Goal: Transaction & Acquisition: Purchase product/service

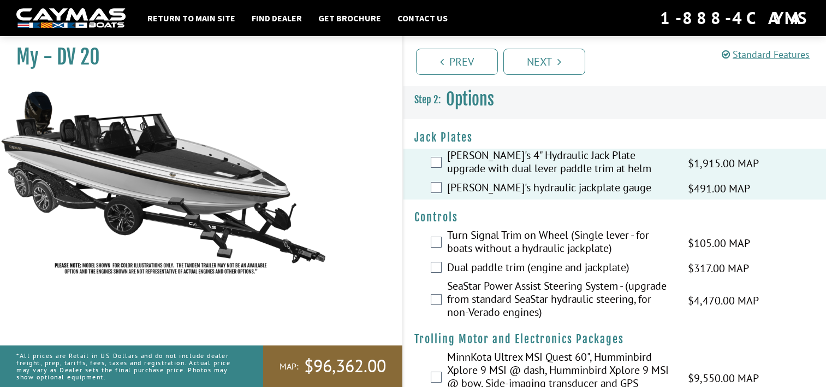
scroll to position [982, 0]
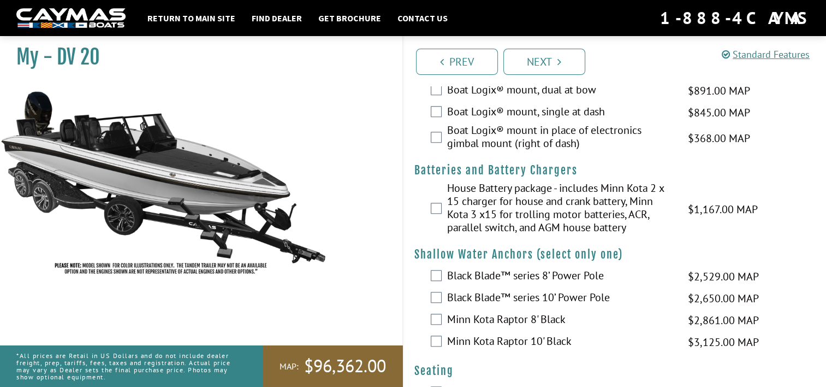
click at [482, 306] on label "Black Blade™ series 10’ Power Pole" at bounding box center [561, 298] width 228 height 16
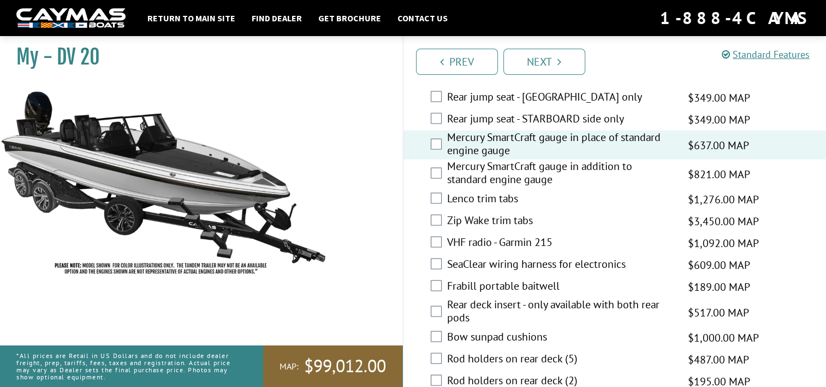
scroll to position [2199, 0]
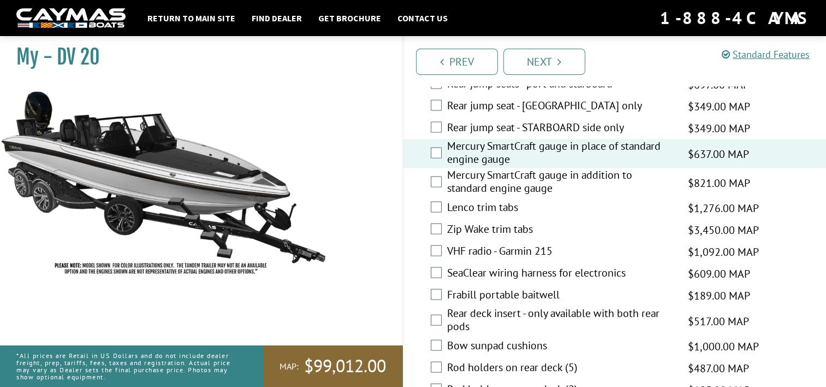
click at [600, 266] on label "SeaClear wiring harness for electronics" at bounding box center [561, 274] width 228 height 16
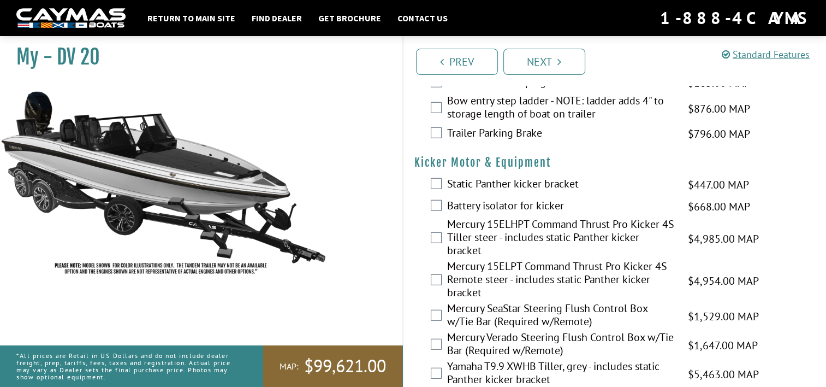
scroll to position [2837, 0]
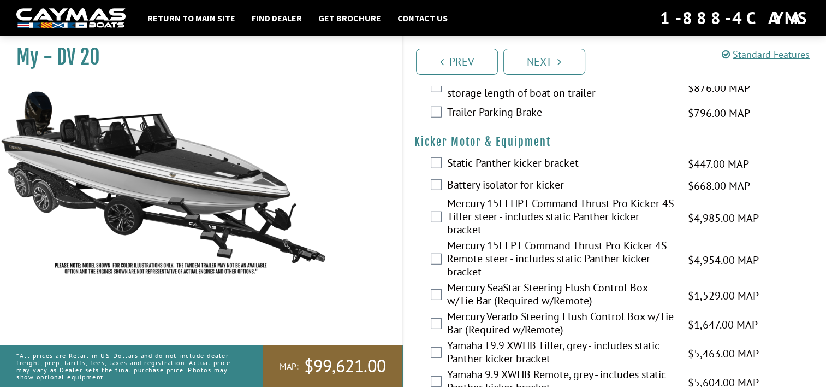
click at [524, 239] on label "Mercury 15ELPT Command Thrust Pro Kicker 4S Remote steer - includes static Pant…" at bounding box center [561, 260] width 228 height 42
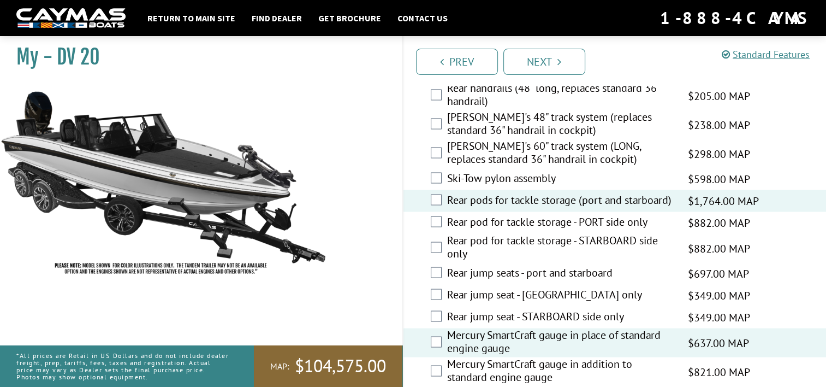
scroll to position [1981, 0]
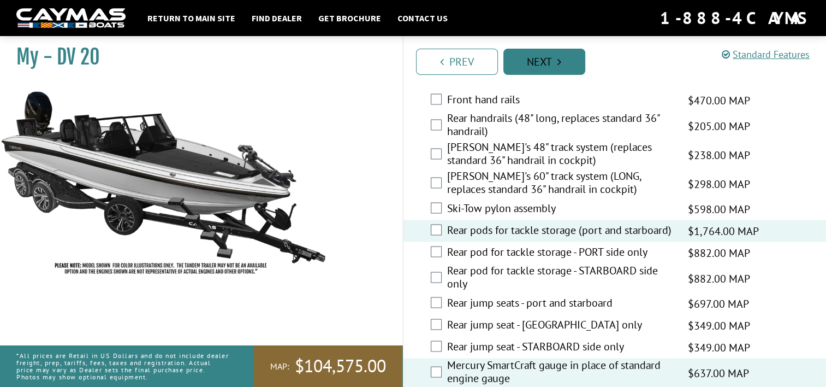
click at [537, 70] on link "Next" at bounding box center [544, 62] width 82 height 26
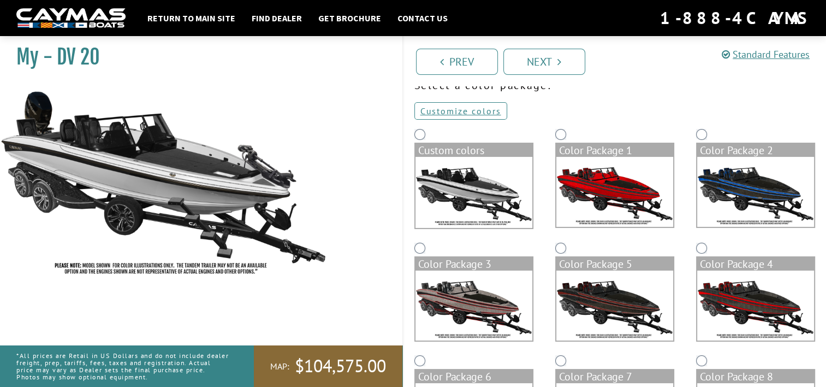
scroll to position [0, 0]
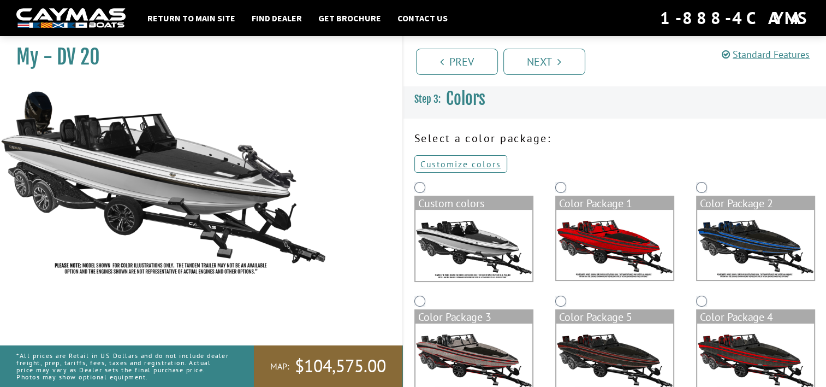
click at [745, 240] on img at bounding box center [755, 245] width 117 height 70
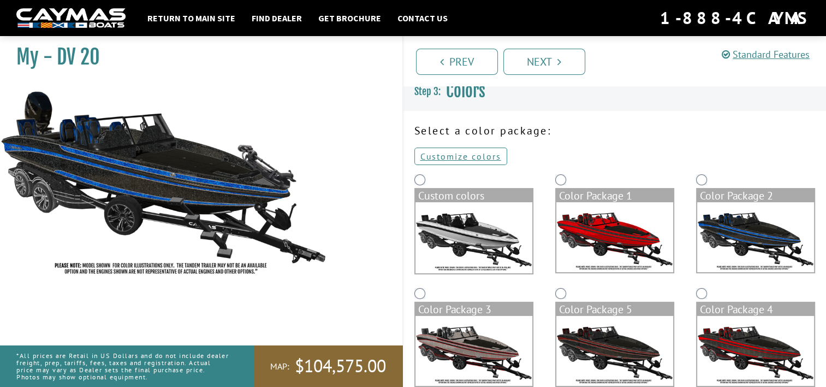
scroll to position [4, 0]
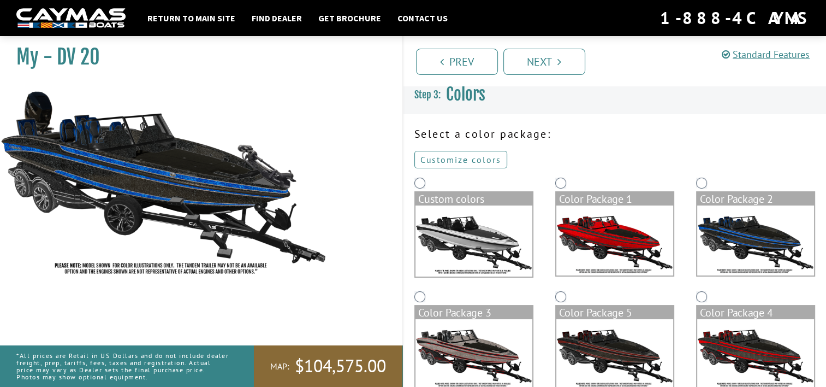
click at [435, 156] on link "Customize colors" at bounding box center [460, 159] width 93 height 17
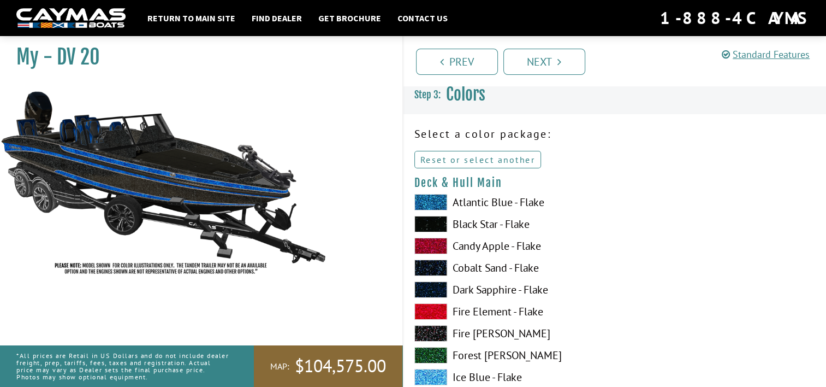
click at [438, 163] on link "Reset or select another" at bounding box center [477, 159] width 127 height 17
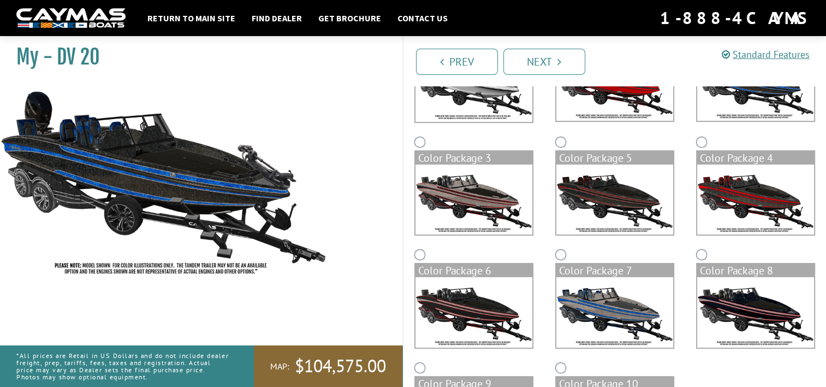
scroll to position [156, 0]
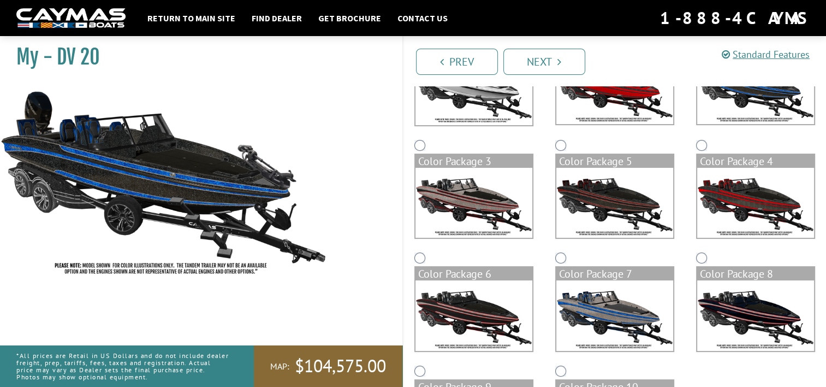
click at [612, 313] on img at bounding box center [614, 315] width 117 height 70
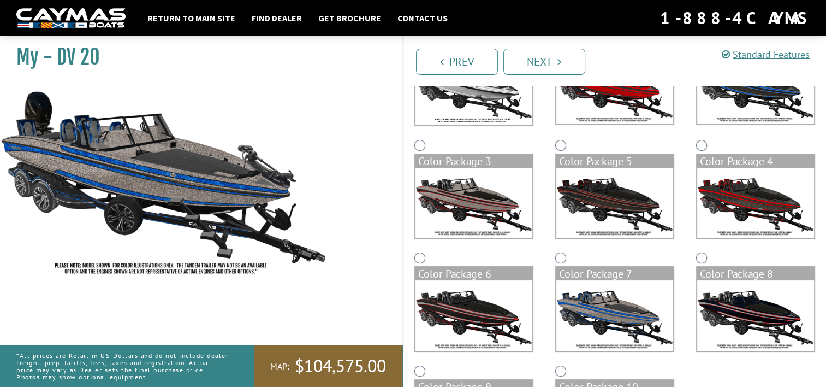
click at [467, 102] on img at bounding box center [473, 89] width 117 height 71
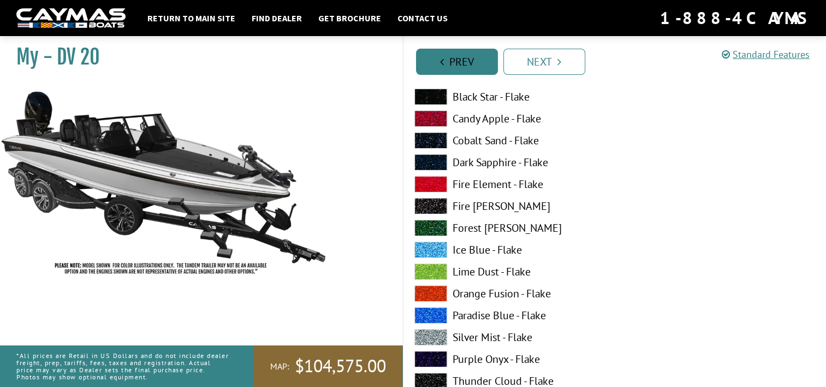
click at [457, 66] on link "Prev" at bounding box center [457, 62] width 82 height 26
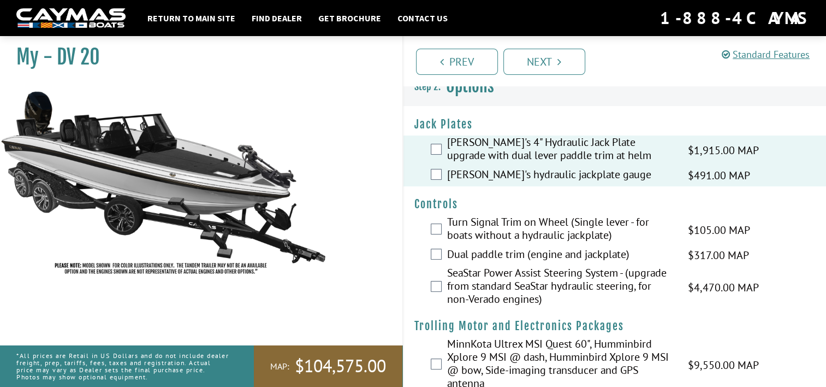
scroll to position [0, 0]
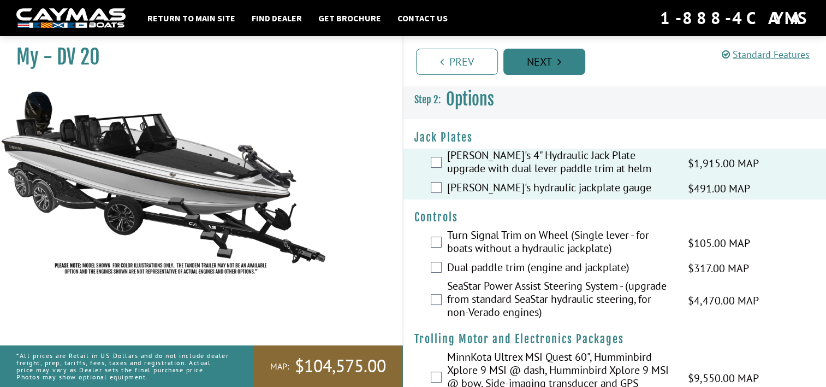
click at [531, 55] on link "Next" at bounding box center [544, 62] width 82 height 26
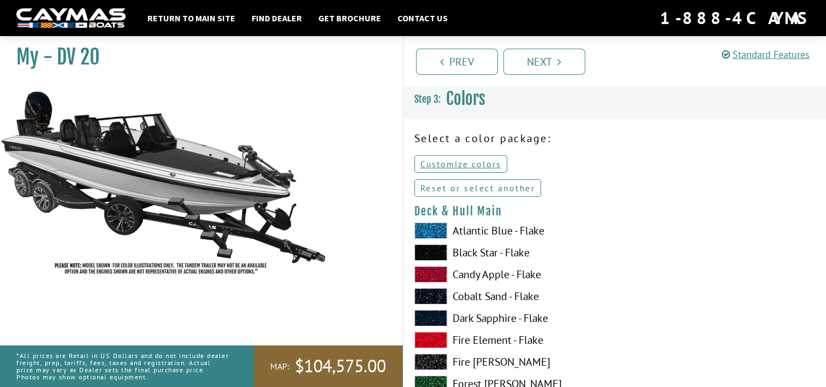
click at [475, 186] on link "Reset or select another" at bounding box center [477, 187] width 127 height 17
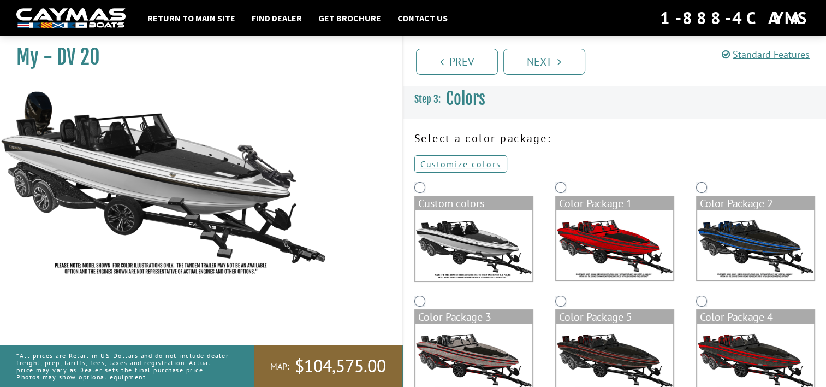
click at [596, 239] on img at bounding box center [614, 245] width 117 height 70
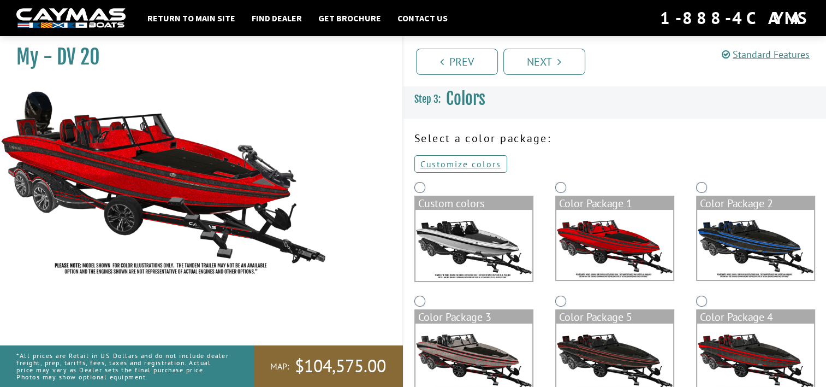
click at [723, 252] on img at bounding box center [755, 245] width 117 height 70
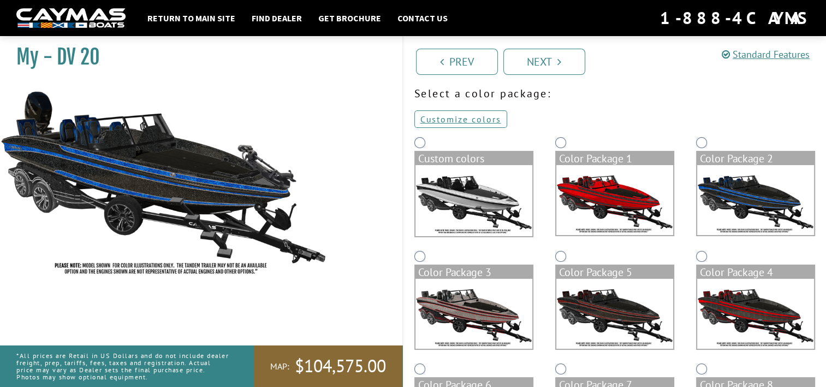
scroll to position [52, 0]
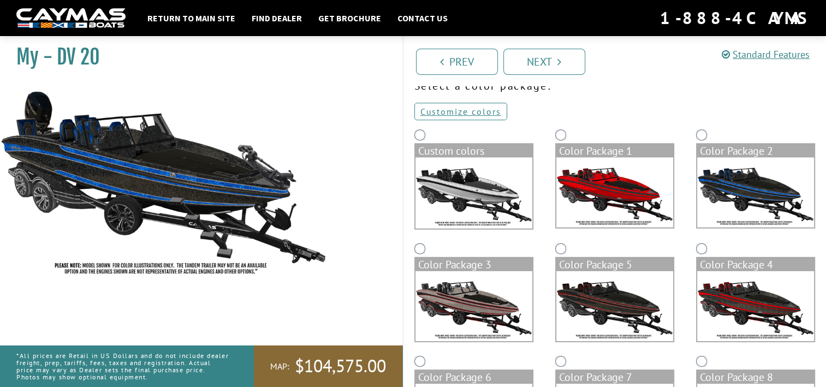
click at [748, 287] on img at bounding box center [755, 306] width 117 height 70
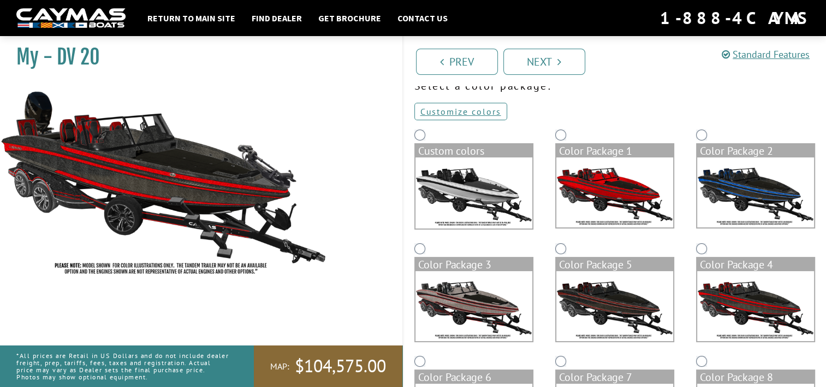
click at [634, 310] on img at bounding box center [614, 306] width 117 height 70
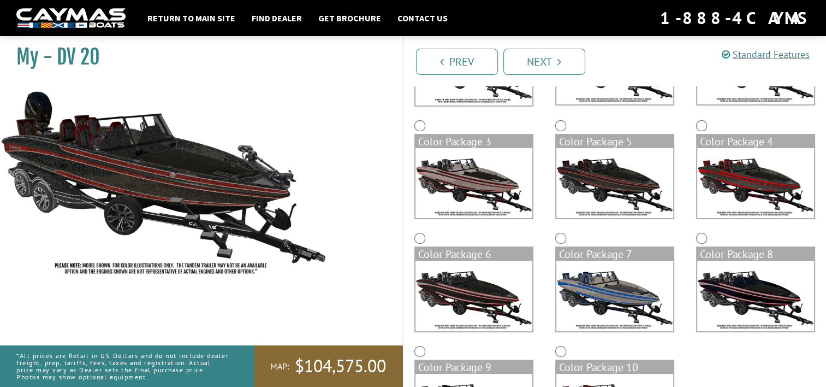
scroll to position [176, 0]
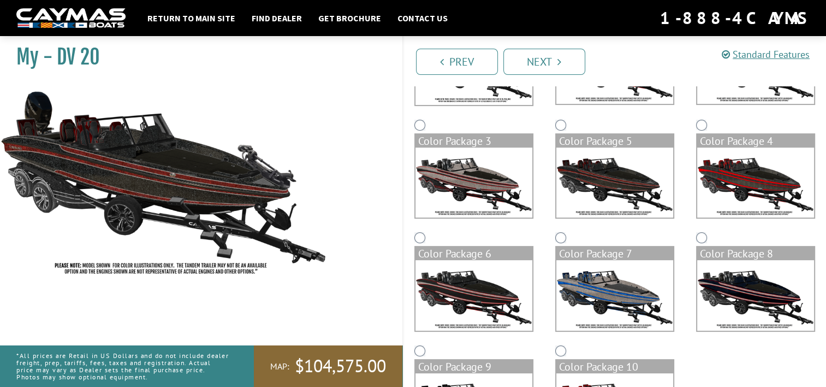
click at [583, 323] on img at bounding box center [614, 295] width 117 height 70
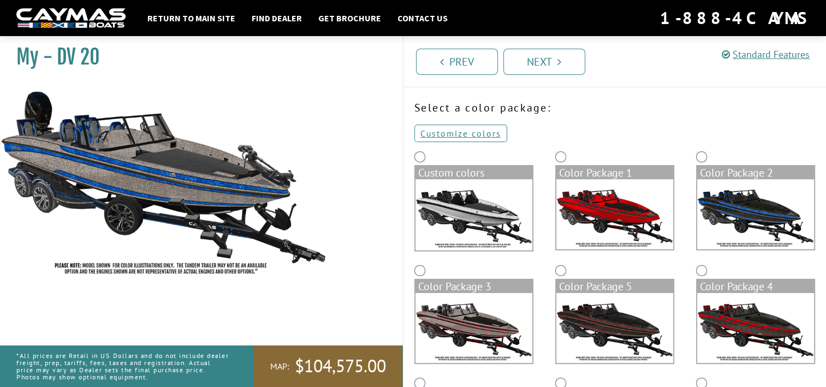
scroll to position [32, 0]
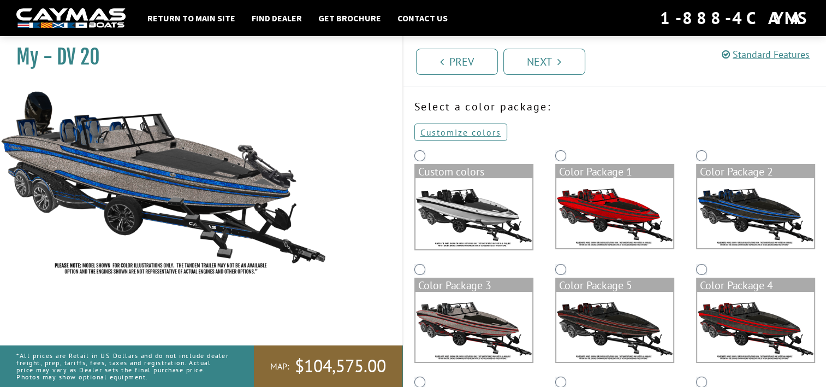
click at [740, 192] on img at bounding box center [755, 213] width 117 height 70
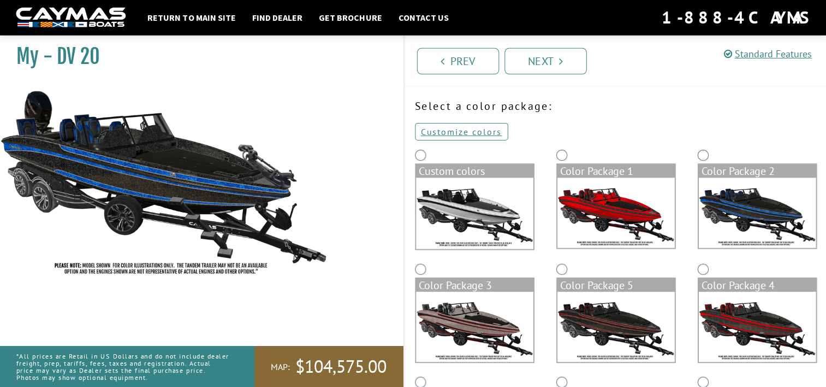
scroll to position [31, 0]
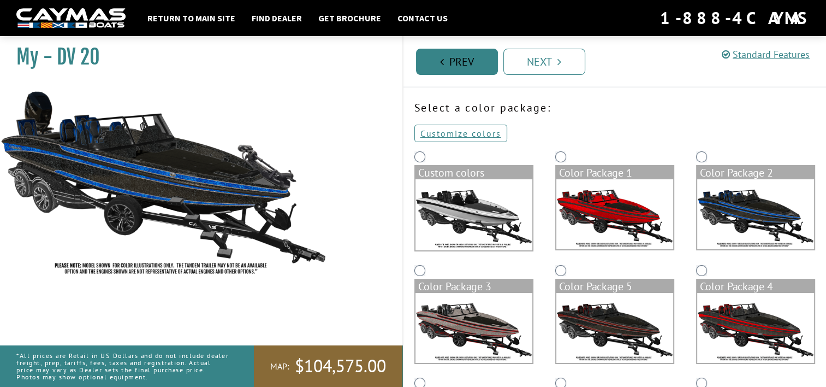
click at [450, 68] on link "Prev" at bounding box center [457, 62] width 82 height 26
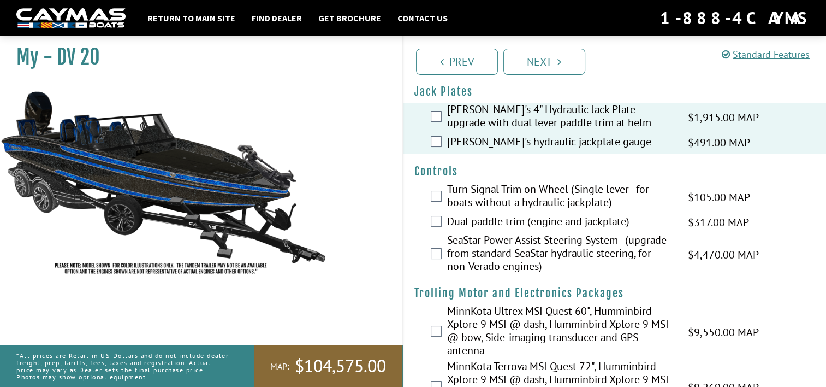
scroll to position [8, 0]
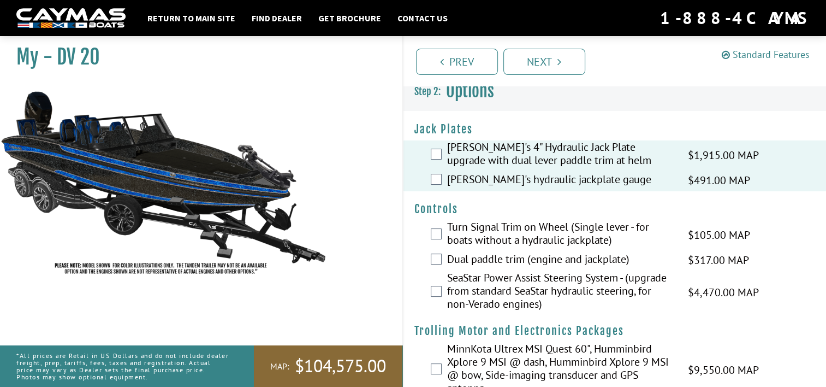
click at [745, 55] on link "Standard Features" at bounding box center [766, 54] width 88 height 13
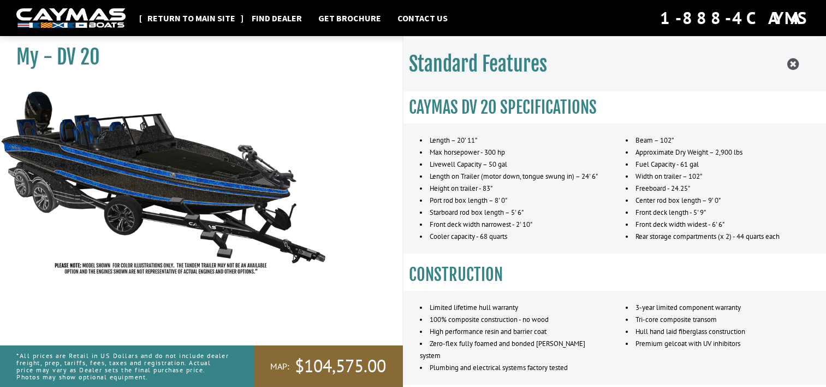
click at [180, 15] on link "Return to main site" at bounding box center [191, 18] width 99 height 14
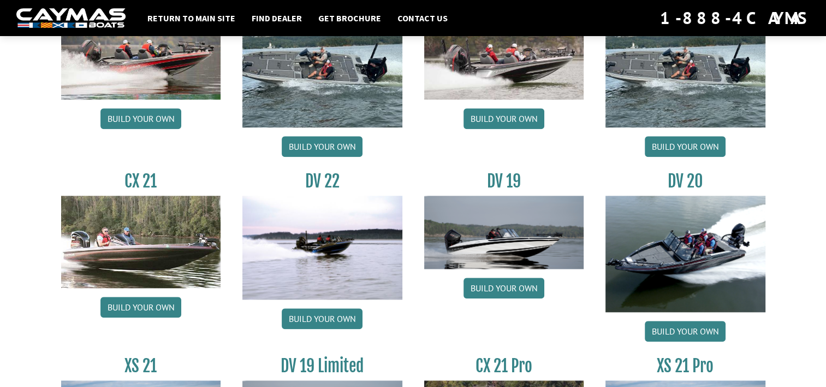
scroll to position [1183, 0]
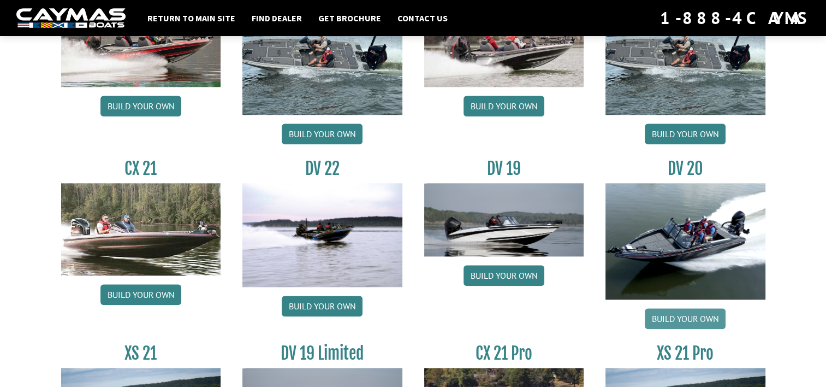
click at [669, 317] on link "Build your own" at bounding box center [685, 318] width 81 height 21
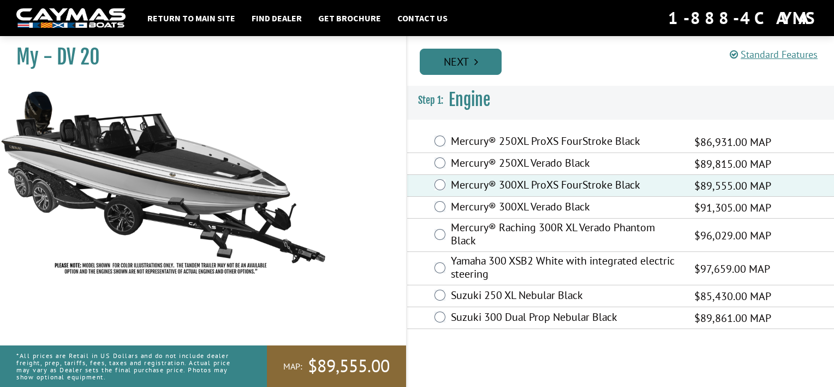
click at [484, 62] on link "Next" at bounding box center [461, 62] width 82 height 26
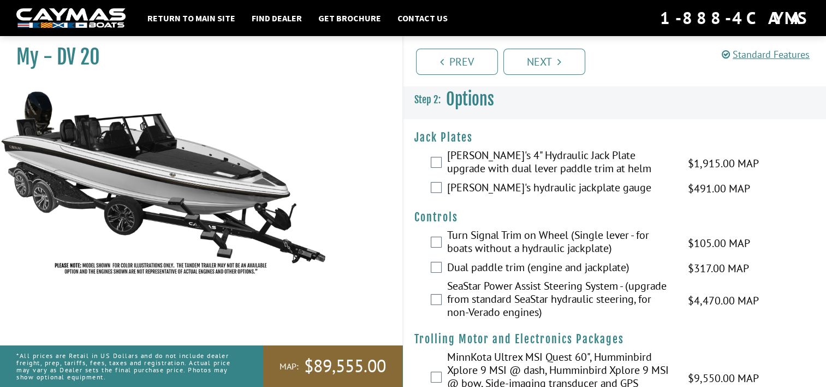
click at [472, 154] on label "[PERSON_NAME]'s 4" Hydraulic Jack Plate upgrade with dual lever paddle trim at …" at bounding box center [561, 162] width 228 height 29
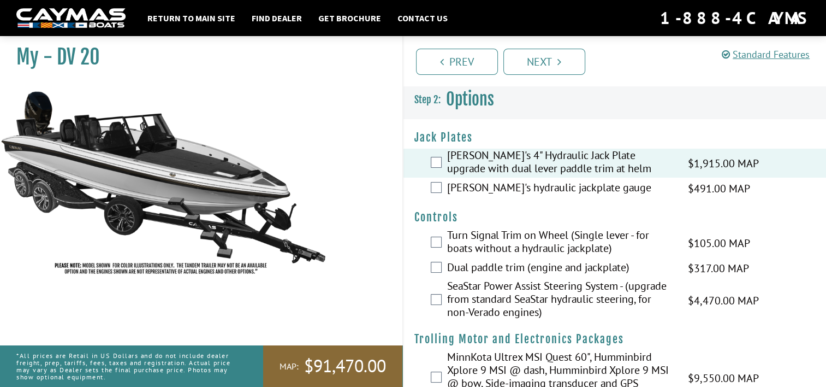
click at [467, 181] on label "[PERSON_NAME]'s hydraulic jackplate gauge" at bounding box center [561, 189] width 228 height 16
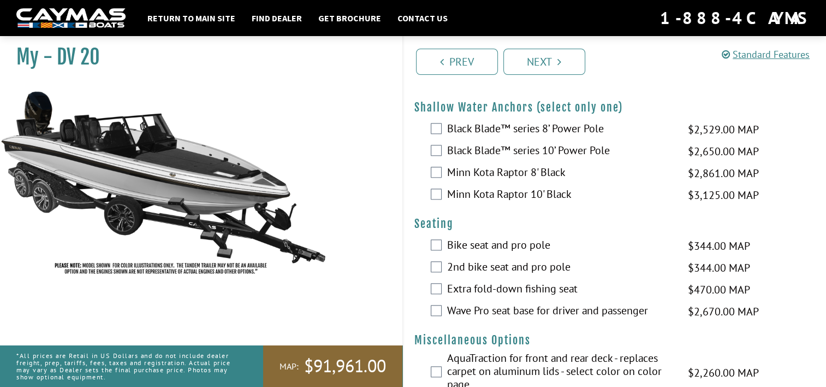
scroll to position [1138, 0]
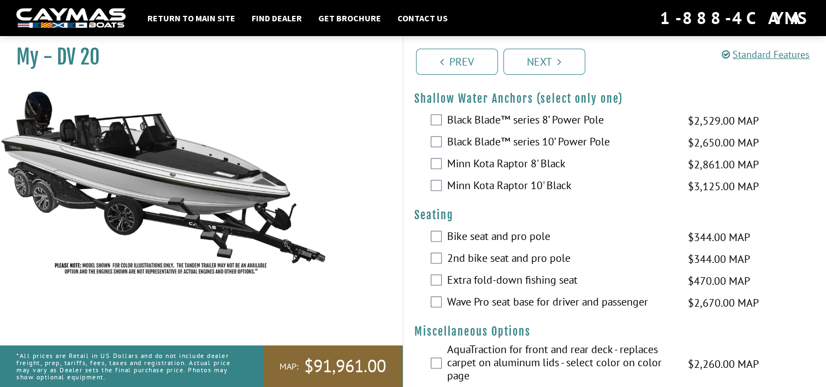
click at [577, 151] on label "Black Blade™ series 10’ Power Pole" at bounding box center [561, 143] width 228 height 16
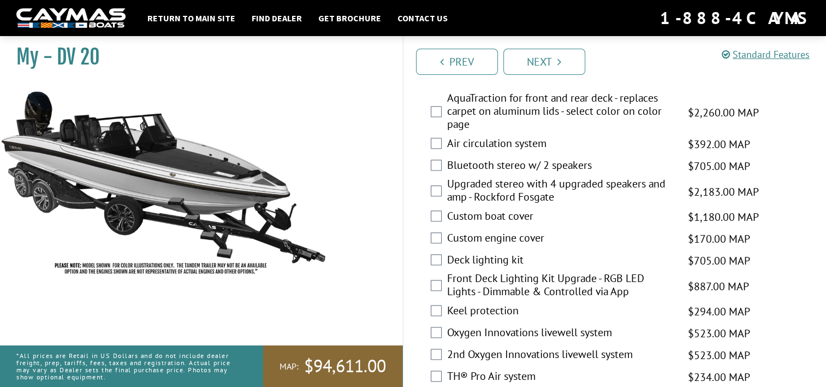
scroll to position [1410, 0]
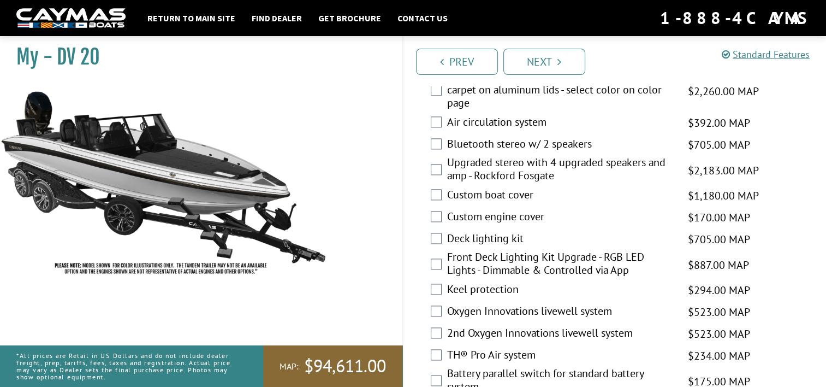
click at [575, 153] on label "Bluetooth stereo w/ 2 speakers" at bounding box center [561, 145] width 228 height 16
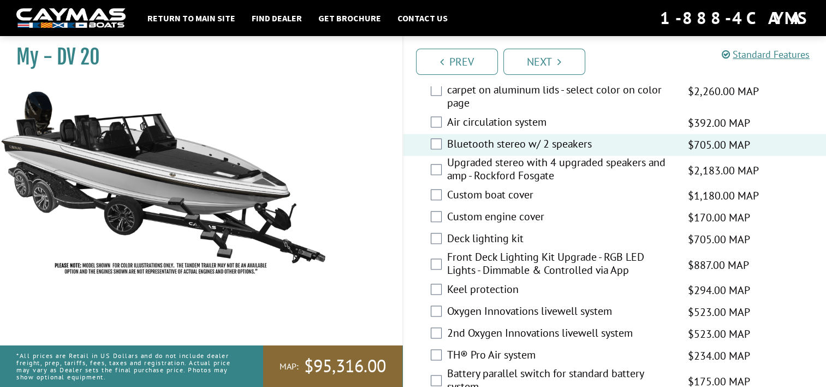
scroll to position [1443, 0]
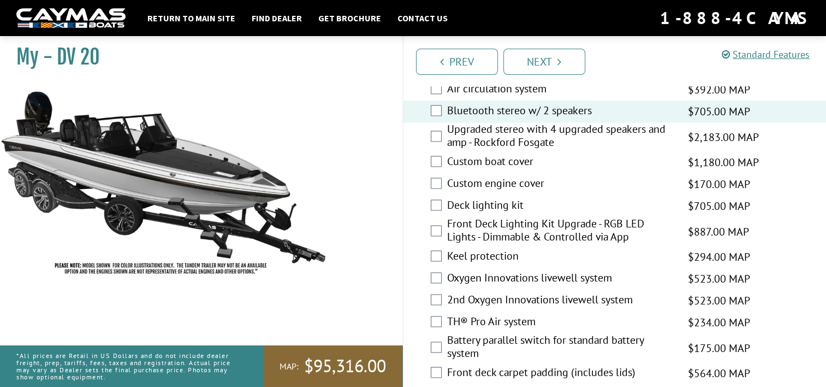
click at [504, 169] on label "Custom boat cover" at bounding box center [561, 162] width 228 height 16
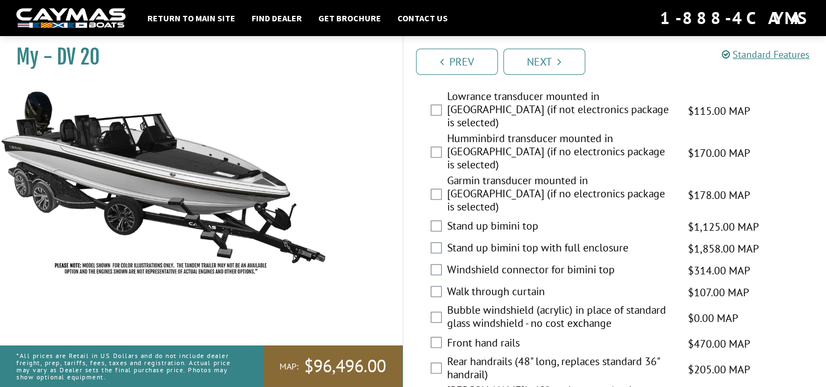
scroll to position [1733, 0]
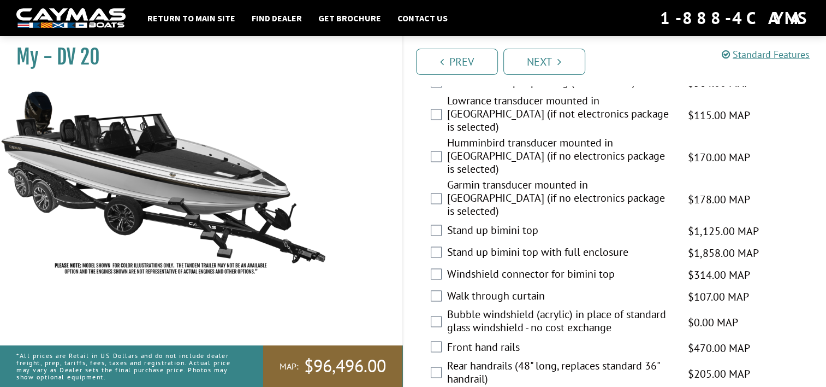
click at [563, 116] on label "Lowrance transducer mounted in [GEOGRAPHIC_DATA] (if not electronics package is…" at bounding box center [561, 115] width 228 height 42
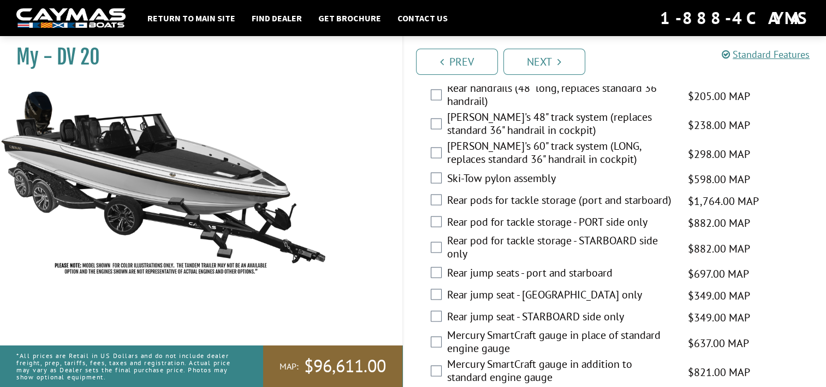
scroll to position [2014, 0]
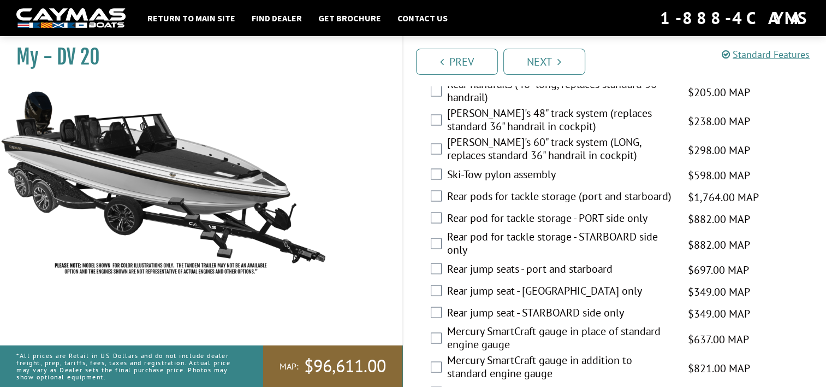
click at [633, 189] on label "Rear pods for tackle storage (port and starboard)" at bounding box center [561, 197] width 228 height 16
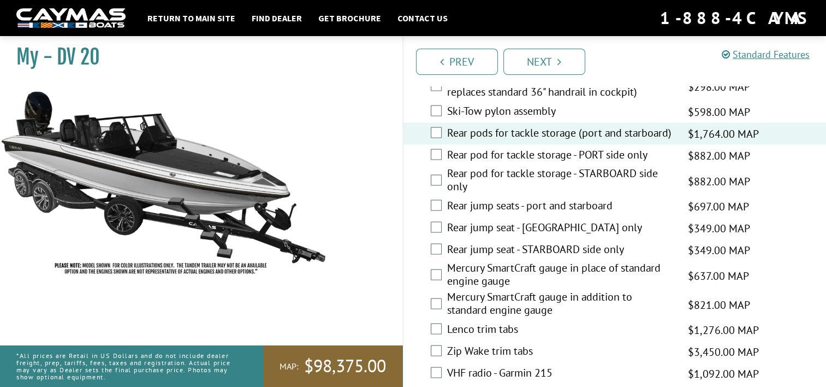
scroll to position [2119, 0]
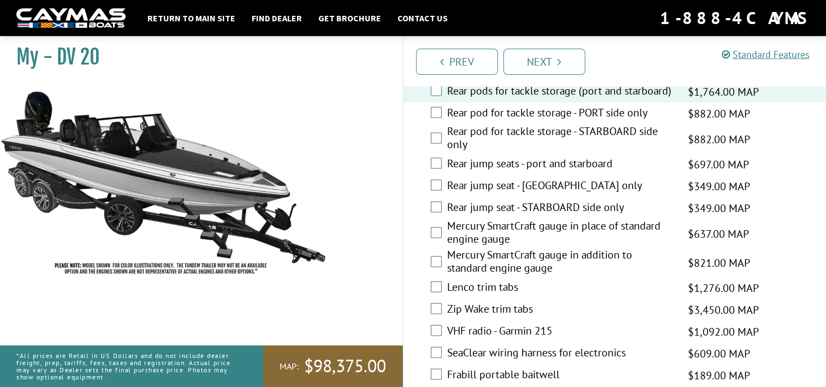
click at [568, 219] on label "Mercury SmartCraft gauge in place of standard engine gauge" at bounding box center [561, 233] width 228 height 29
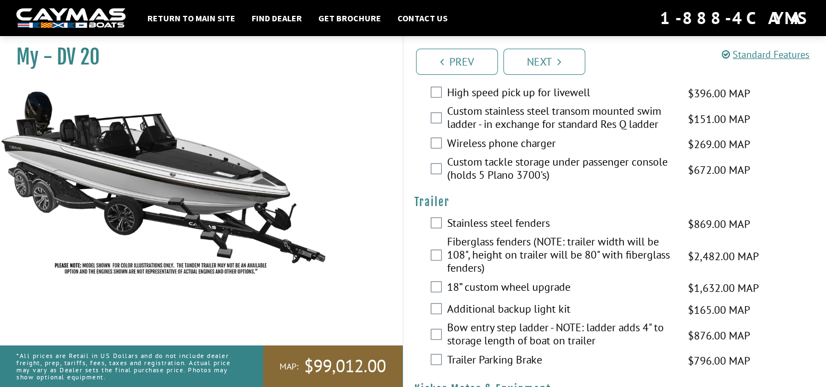
scroll to position [2598, 0]
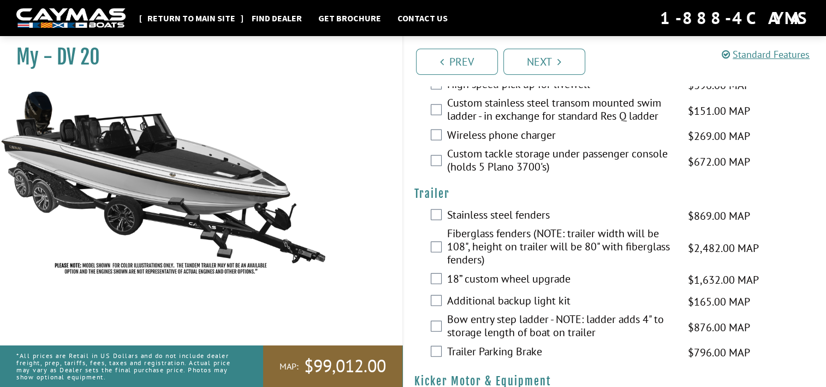
click at [183, 21] on link "Return to main site" at bounding box center [191, 18] width 99 height 14
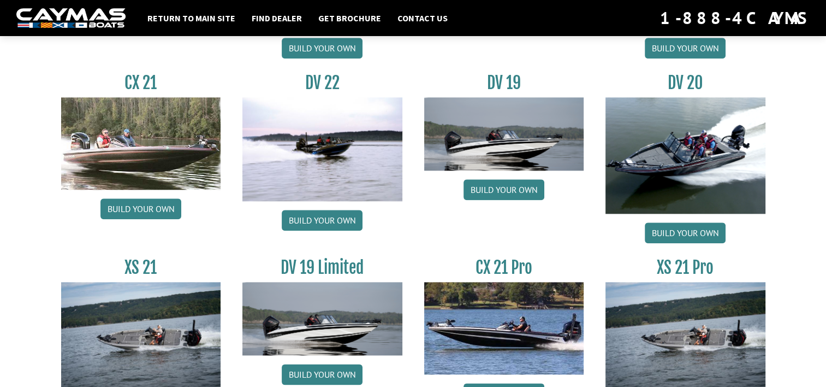
scroll to position [1271, 0]
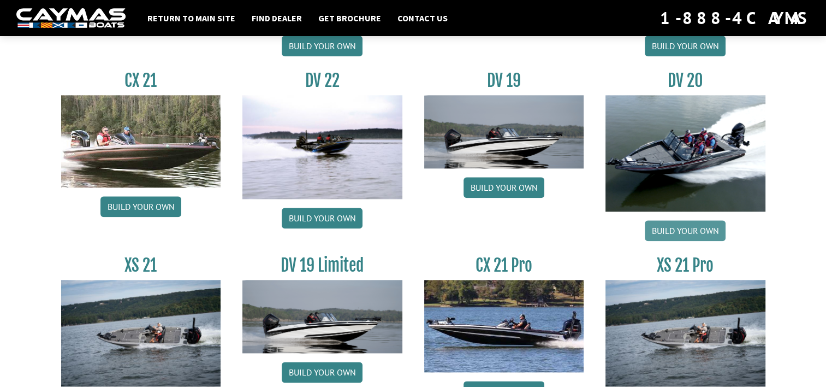
click at [694, 229] on link "Build your own" at bounding box center [685, 230] width 81 height 21
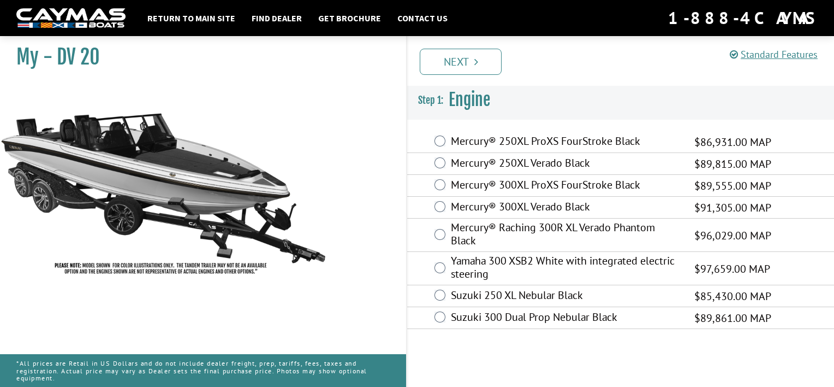
click at [470, 185] on label "Mercury® 300XL ProXS FourStroke Black" at bounding box center [566, 186] width 230 height 16
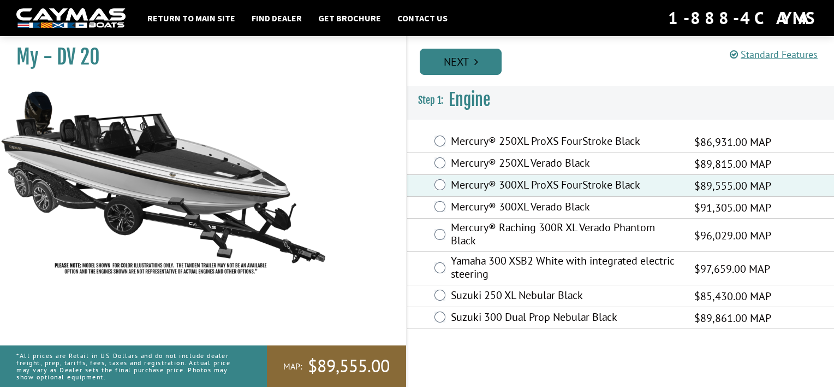
click at [467, 59] on link "Next" at bounding box center [461, 62] width 82 height 26
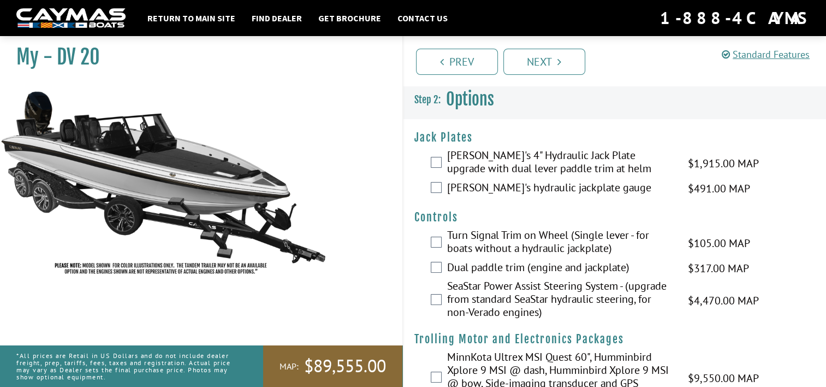
click at [530, 162] on label "Bob's 4" Hydraulic Jack Plate upgrade with dual lever paddle trim at helm" at bounding box center [561, 162] width 228 height 29
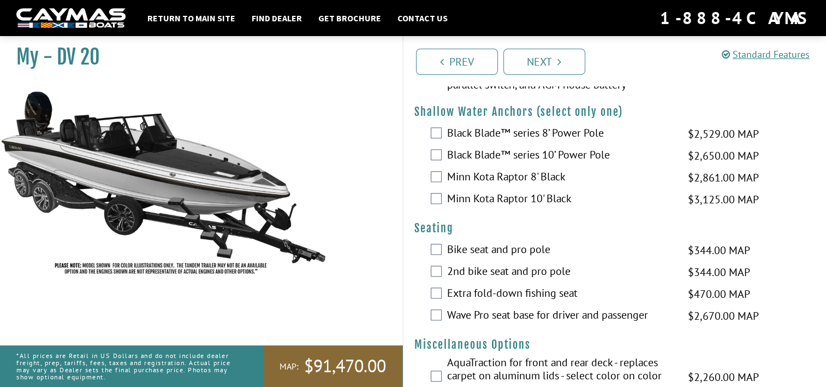
scroll to position [1129, 0]
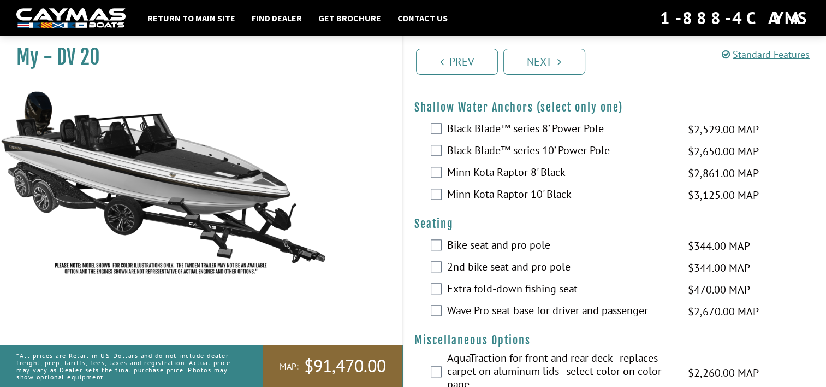
click at [572, 159] on label "Black Blade™ series 10’ Power Pole" at bounding box center [561, 152] width 228 height 16
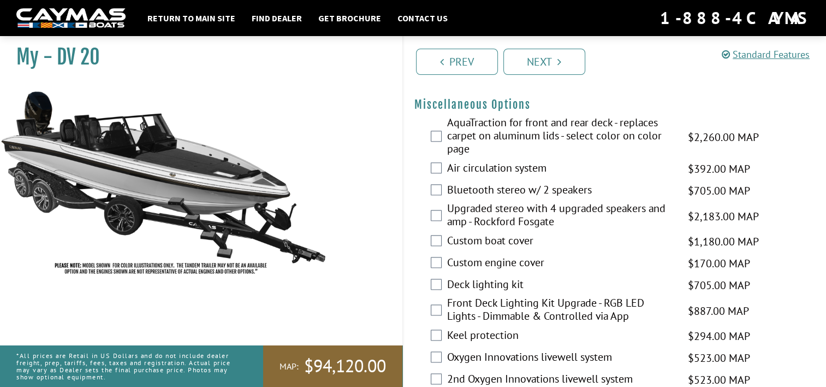
scroll to position [1372, 0]
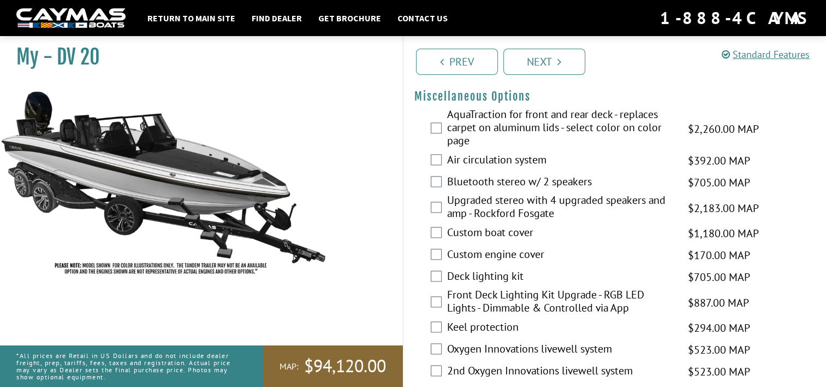
click at [545, 191] on label "Bluetooth stereo w/ 2 speakers" at bounding box center [561, 183] width 228 height 16
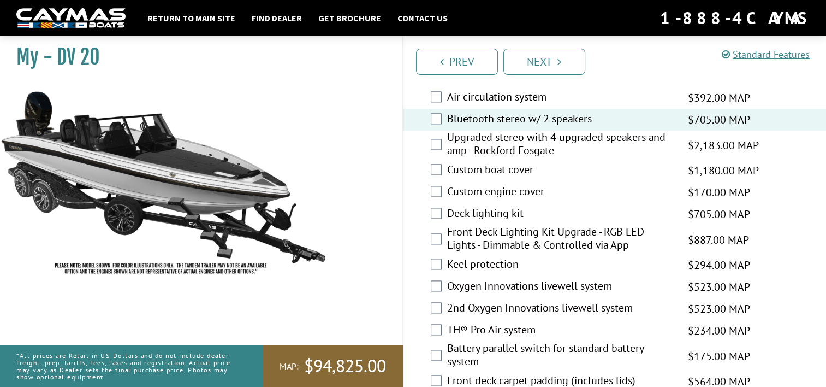
scroll to position [1443, 0]
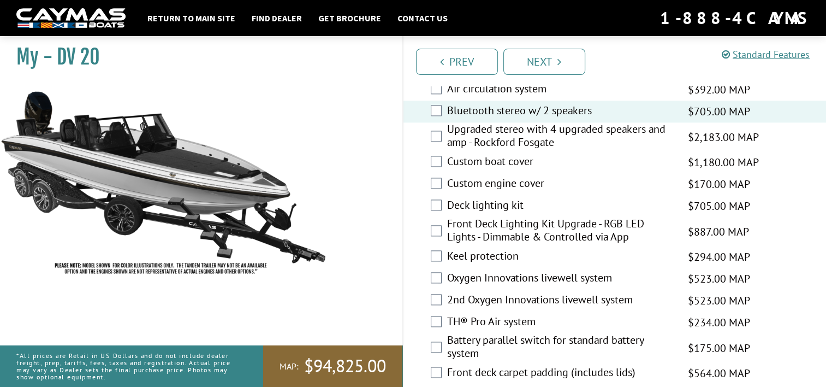
click at [489, 170] on label "Custom boat cover" at bounding box center [561, 162] width 228 height 16
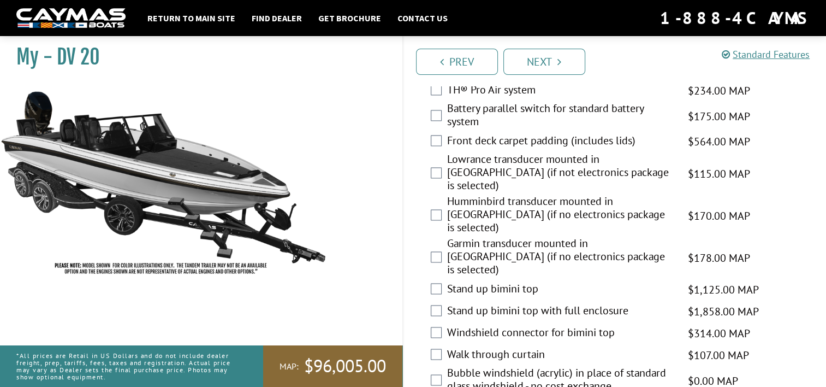
scroll to position [1687, 0]
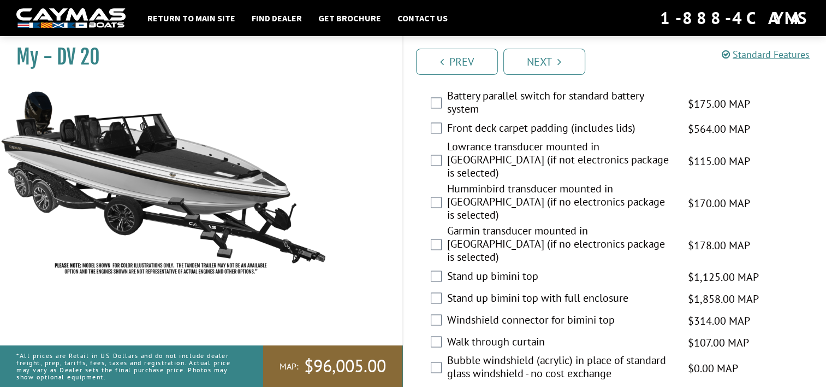
click at [515, 153] on label "Lowrance transducer mounted in [GEOGRAPHIC_DATA] (if not electronics package is…" at bounding box center [561, 161] width 228 height 42
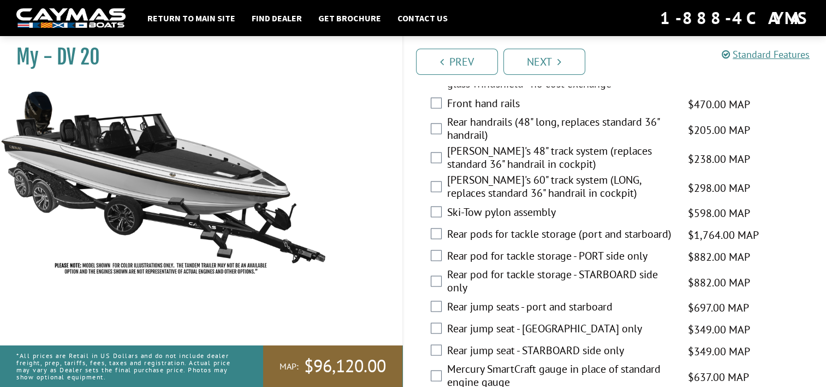
scroll to position [2002, 0]
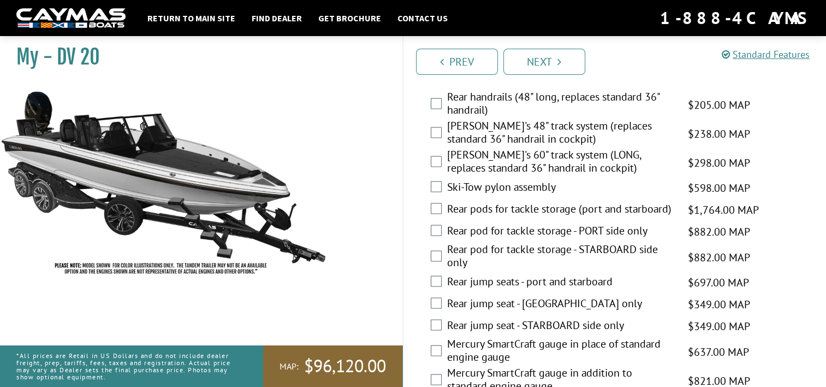
click at [644, 201] on label "Rear pods for tackle storage (port and starboard)" at bounding box center [561, 209] width 228 height 16
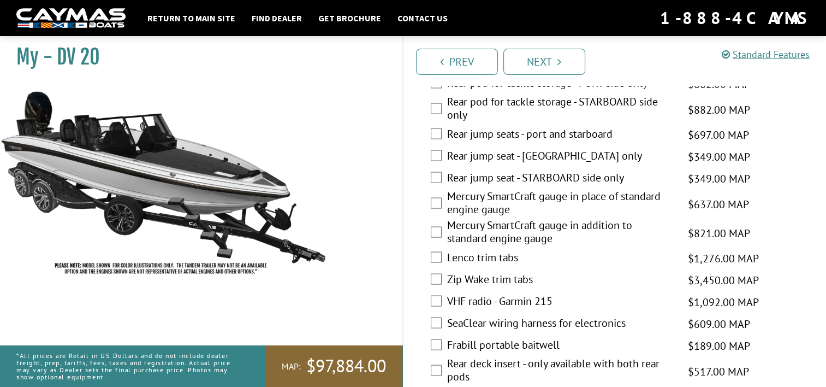
scroll to position [2157, 0]
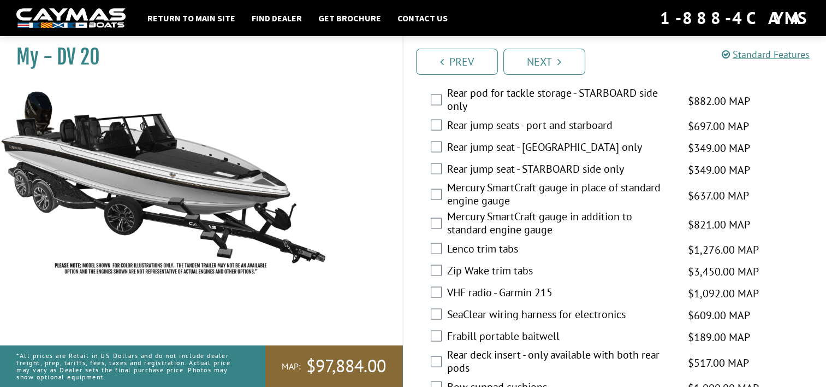
click at [588, 181] on label "Mercury SmartCraft gauge in place of standard engine gauge" at bounding box center [561, 195] width 228 height 29
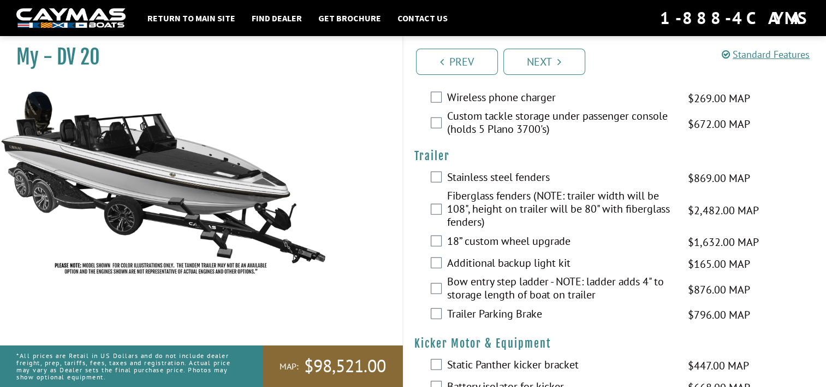
scroll to position [2644, 0]
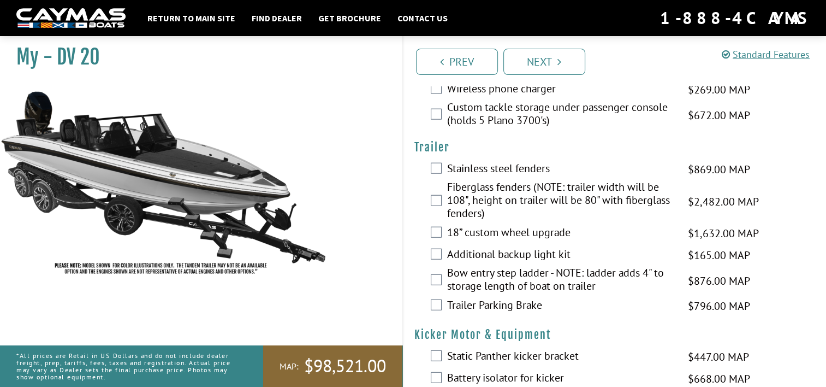
click at [605, 266] on label "Bow entry step ladder - NOTE: ladder adds 4" to storage length of boat on trail…" at bounding box center [561, 280] width 228 height 29
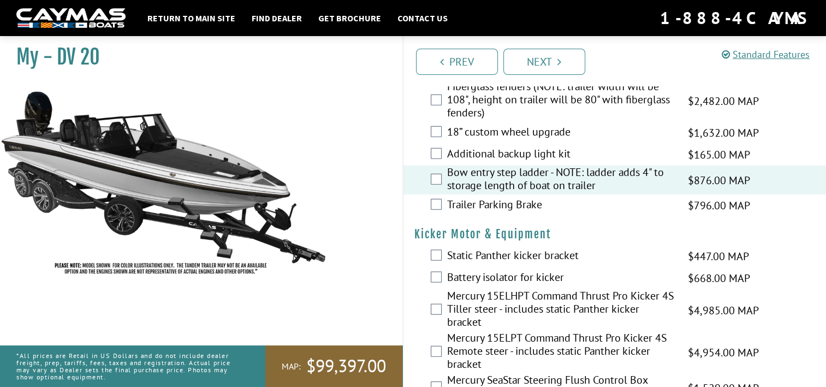
scroll to position [2778, 0]
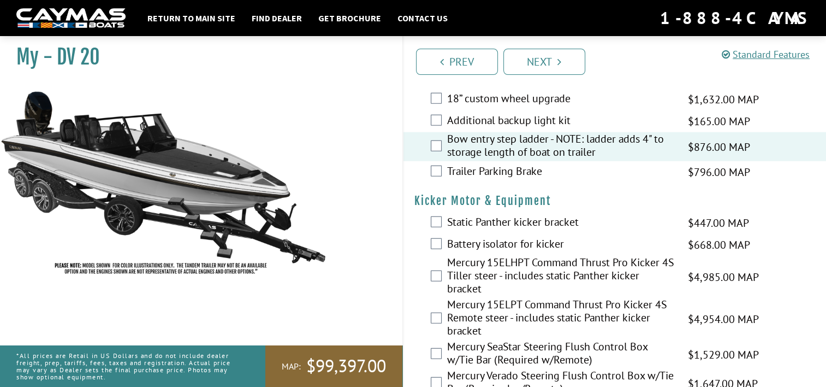
click at [498, 298] on label "Mercury 15ELPT Command Thrust Pro Kicker 4S Remote steer - includes static Pant…" at bounding box center [561, 319] width 228 height 42
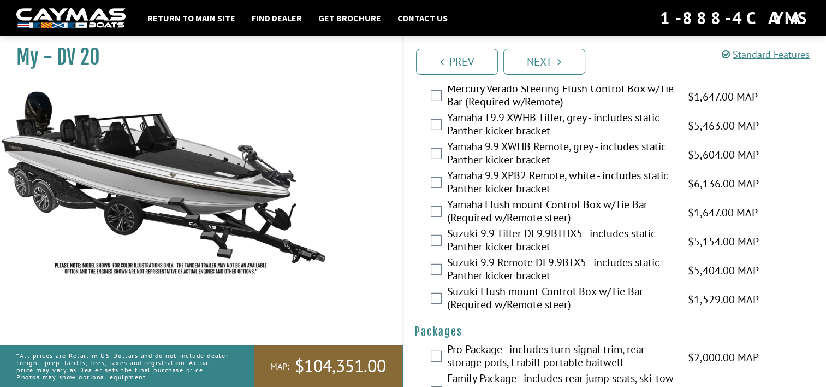
scroll to position [3085, 0]
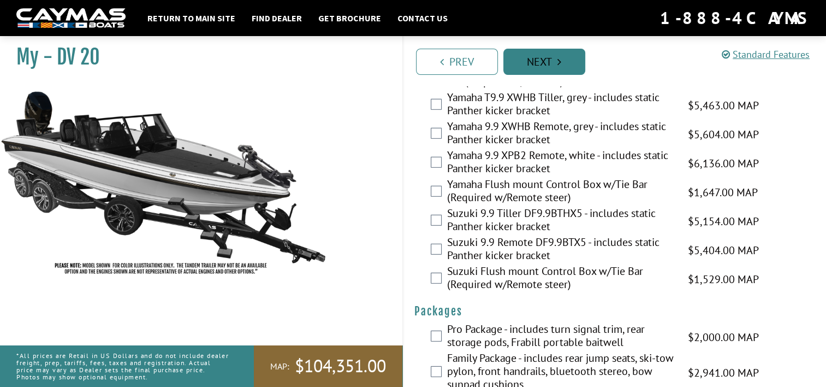
click at [550, 59] on link "Next" at bounding box center [544, 62] width 82 height 26
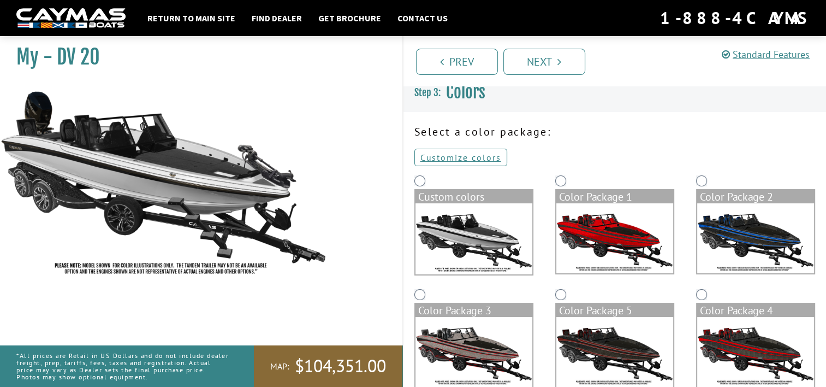
scroll to position [0, 0]
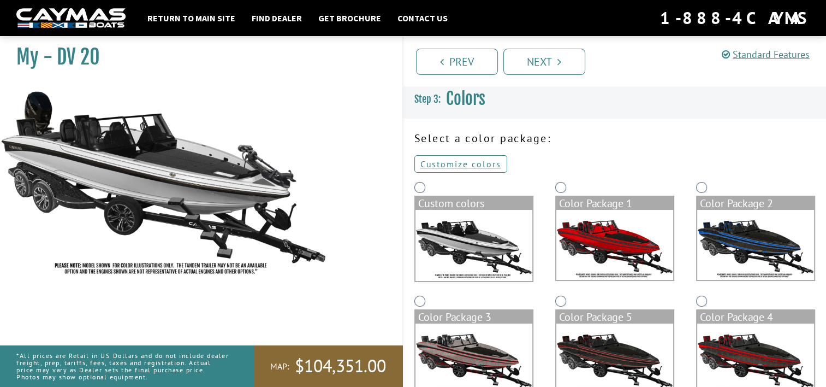
click at [756, 224] on img at bounding box center [755, 245] width 117 height 70
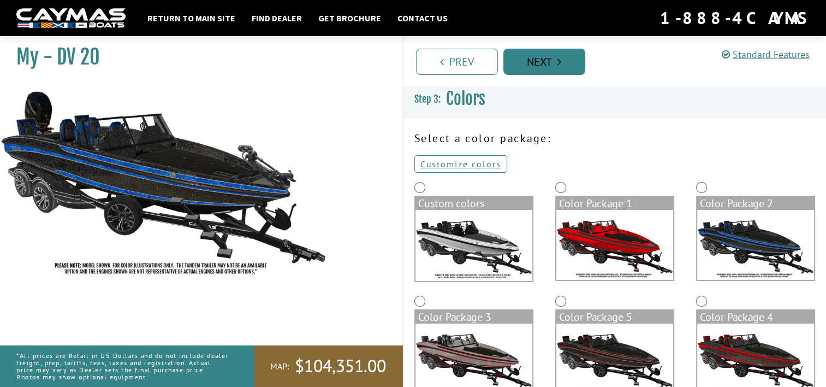
click at [546, 58] on link "Next" at bounding box center [544, 62] width 82 height 26
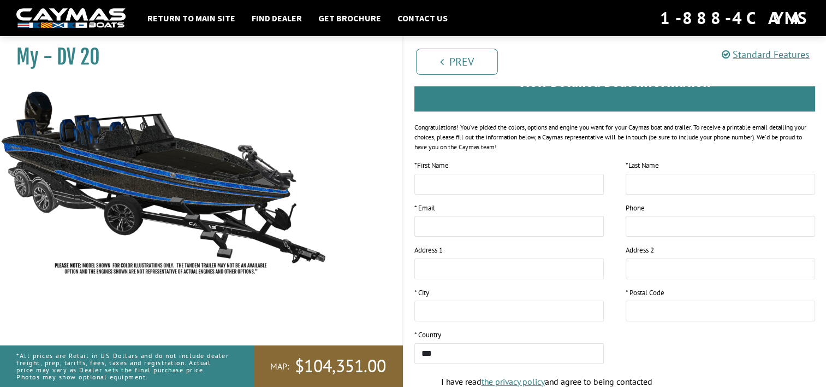
scroll to position [94, 0]
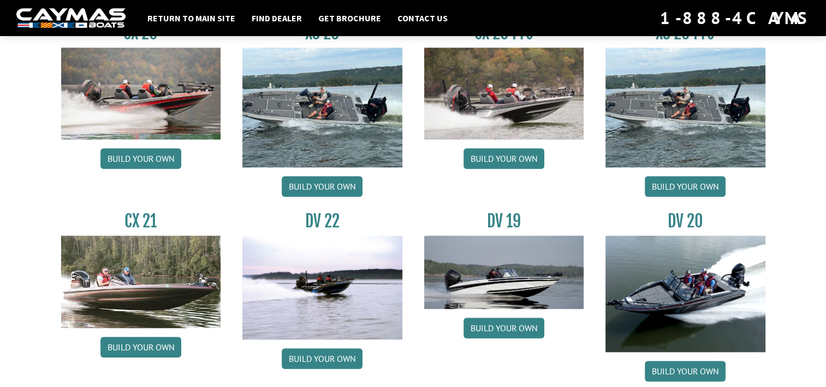
scroll to position [1168, 0]
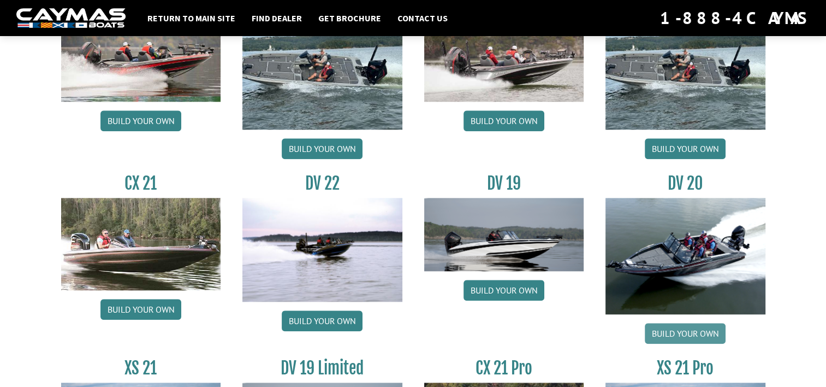
click at [680, 337] on link "Build your own" at bounding box center [685, 333] width 81 height 21
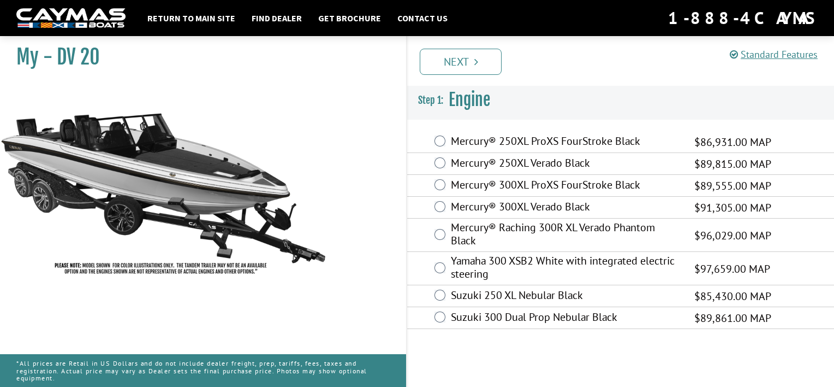
click at [556, 187] on label "Mercury® 300XL ProXS FourStroke Black" at bounding box center [566, 186] width 230 height 16
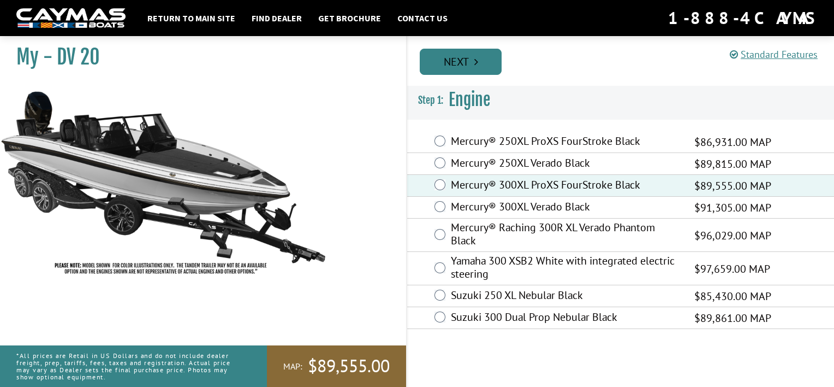
click at [464, 60] on link "Next" at bounding box center [461, 62] width 82 height 26
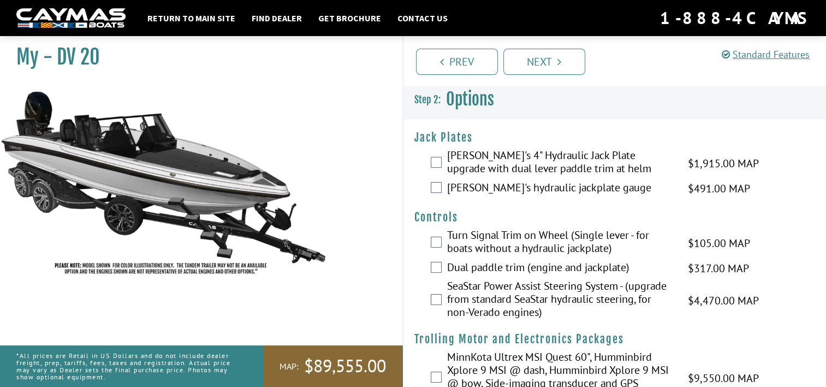
click at [475, 159] on label "[PERSON_NAME]'s 4" Hydraulic Jack Plate upgrade with dual lever paddle trim at …" at bounding box center [561, 162] width 228 height 29
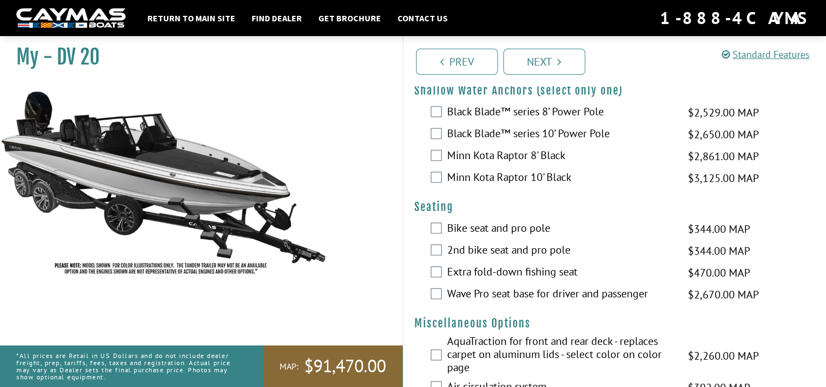
scroll to position [1150, 0]
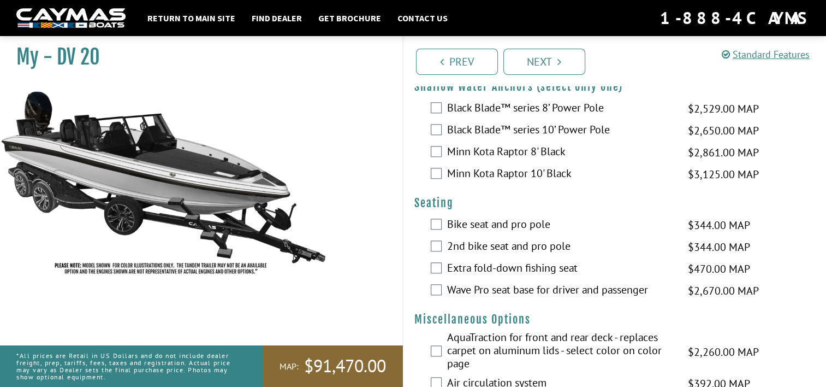
click at [551, 117] on label "Black Blade™ series 8’ Power Pole" at bounding box center [561, 109] width 228 height 16
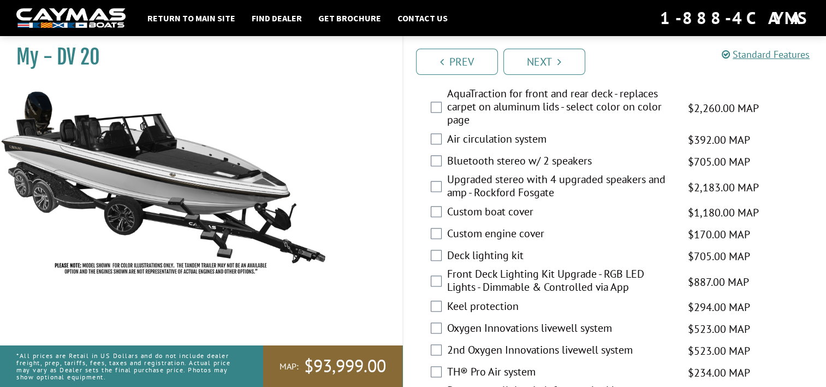
scroll to position [1402, 0]
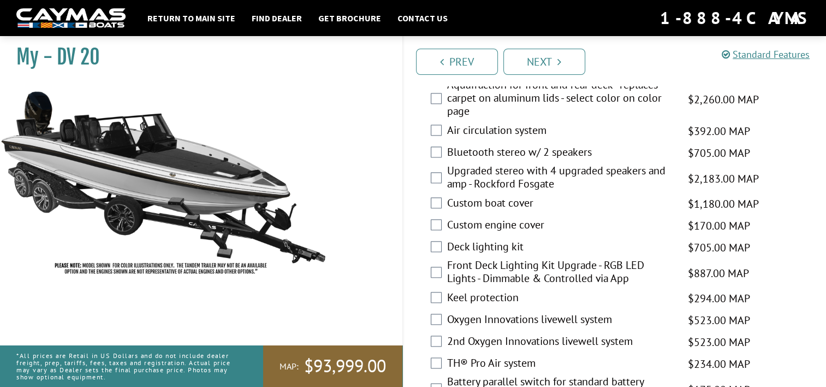
click at [504, 161] on label "Bluetooth stereo w/ 2 speakers" at bounding box center [561, 153] width 228 height 16
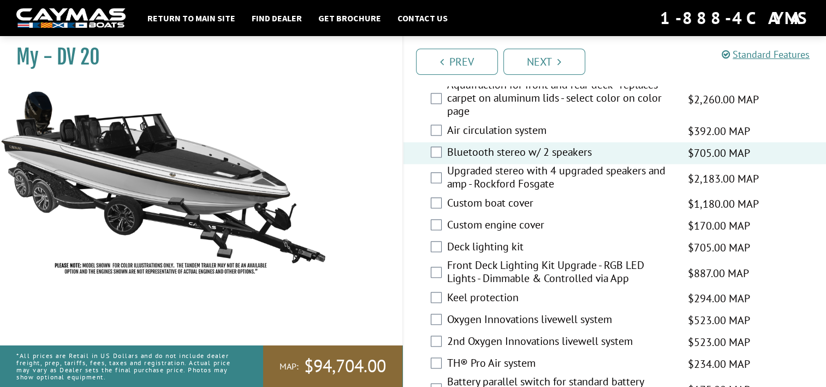
click at [500, 212] on label "Custom boat cover" at bounding box center [561, 204] width 228 height 16
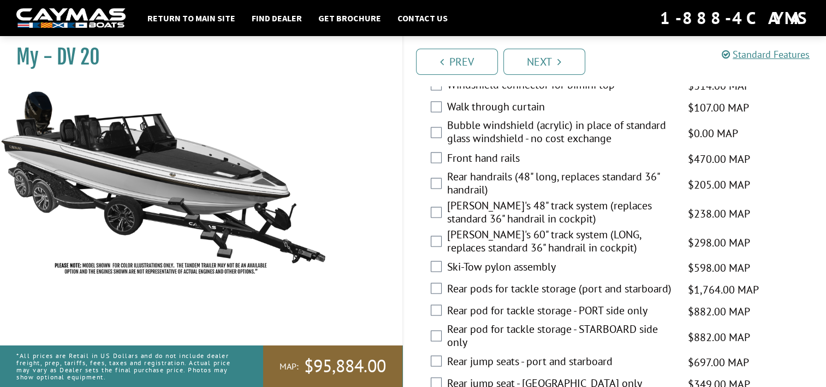
scroll to position [1926, 0]
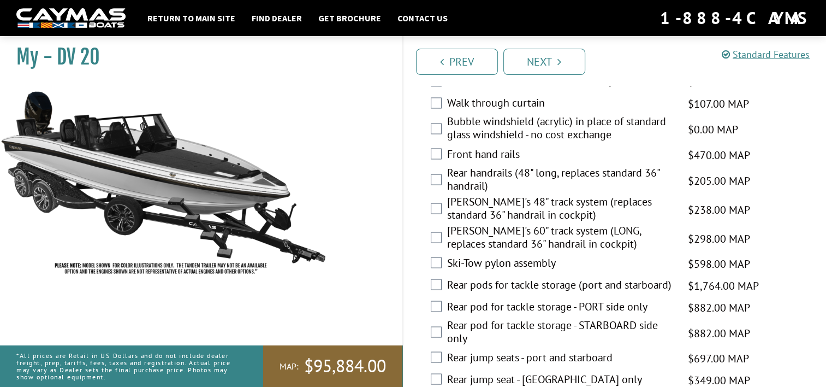
click at [598, 277] on label "Rear pods for tackle storage (port and starboard)" at bounding box center [561, 285] width 228 height 16
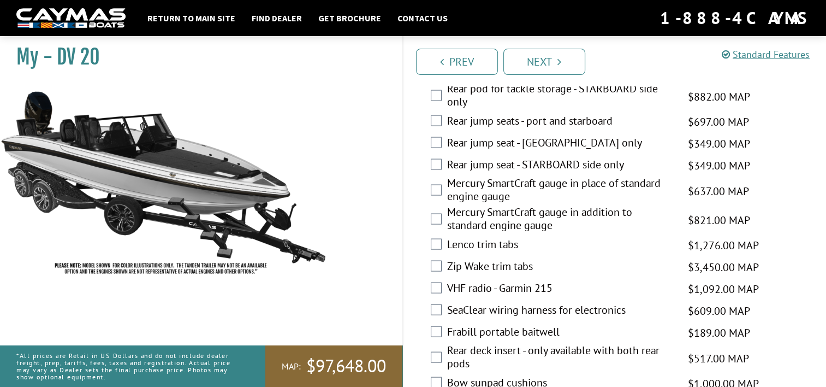
scroll to position [2174, 0]
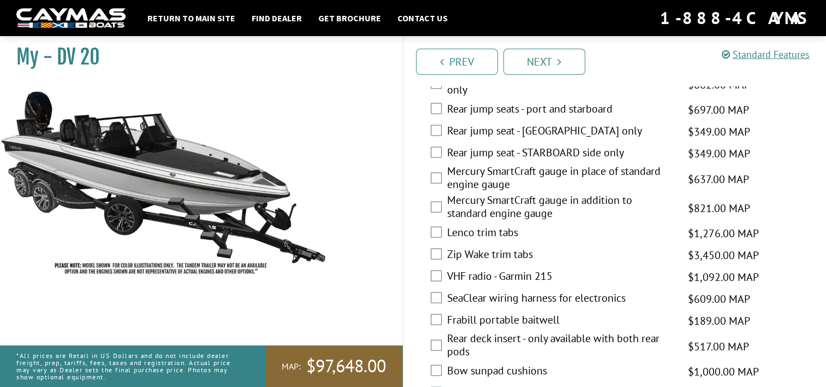
click at [539, 164] on label "Mercury SmartCraft gauge in place of standard engine gauge" at bounding box center [561, 178] width 228 height 29
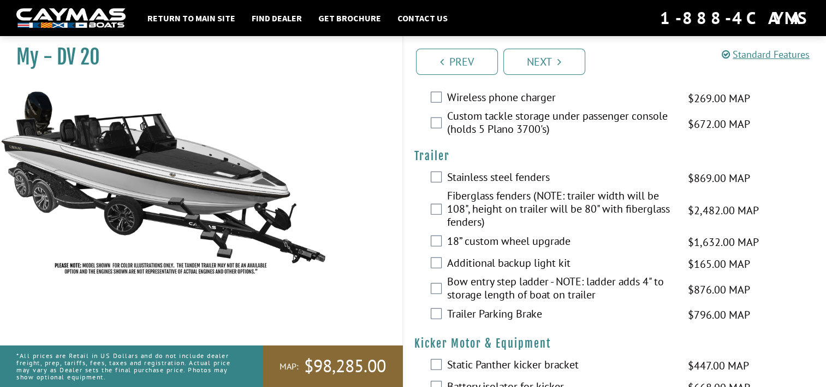
scroll to position [2640, 0]
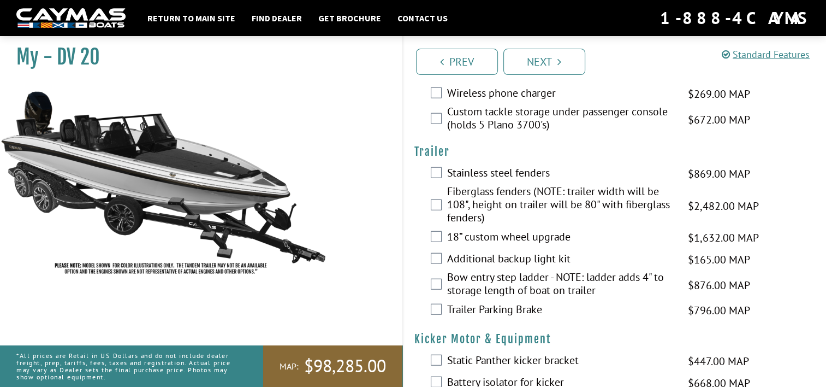
click at [609, 270] on label "Bow entry step ladder - NOTE: ladder adds 4" to storage length of boat on trail…" at bounding box center [561, 284] width 228 height 29
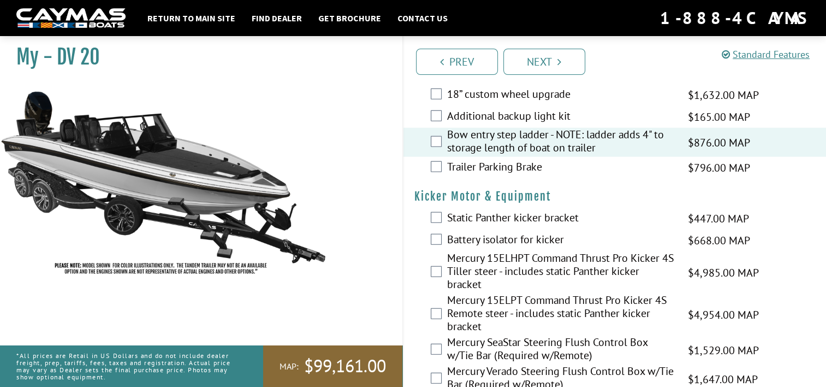
scroll to position [2799, 0]
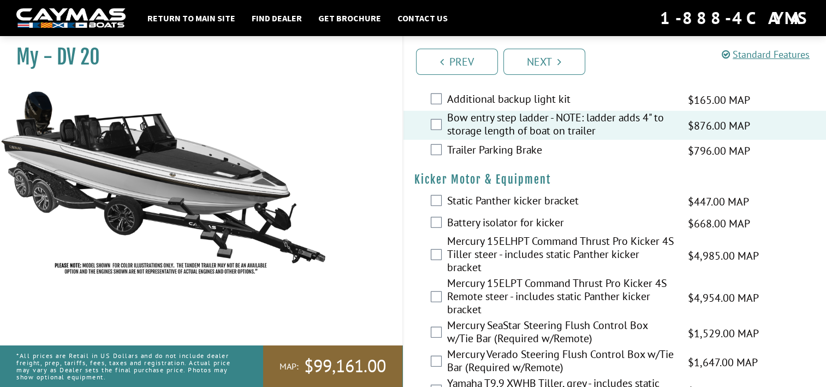
click at [522, 276] on label "Mercury 15ELPT Command Thrust Pro Kicker 4S Remote steer - includes static Pant…" at bounding box center [561, 297] width 228 height 42
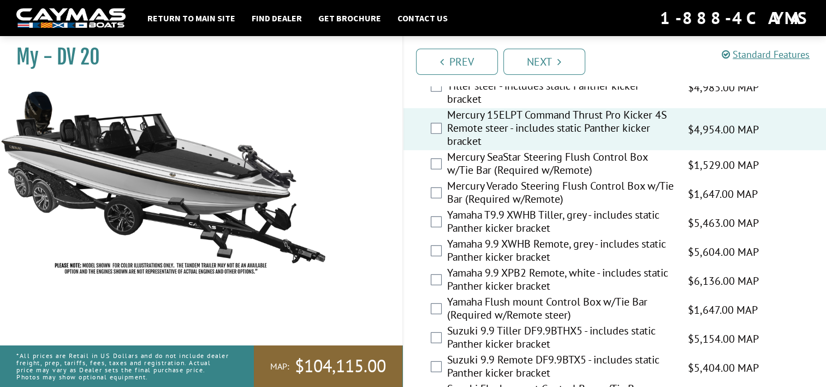
scroll to position [3085, 0]
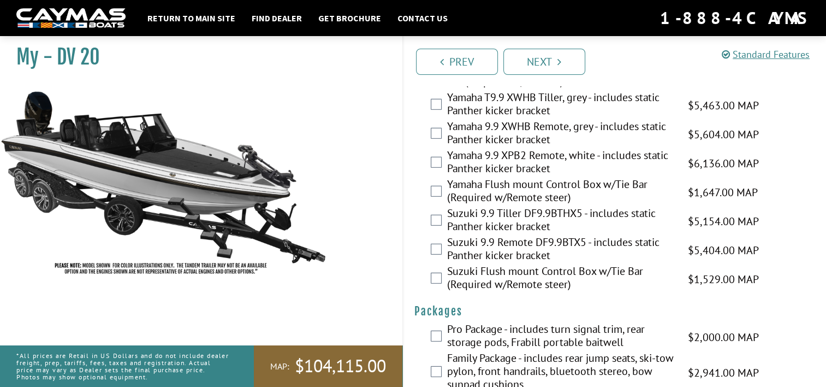
click at [823, 352] on div "Family Package - includes rear jump seats, ski-tow pylon, front handrails, blue…" at bounding box center [614, 372] width 423 height 42
click at [558, 67] on icon "Pagination" at bounding box center [559, 61] width 4 height 11
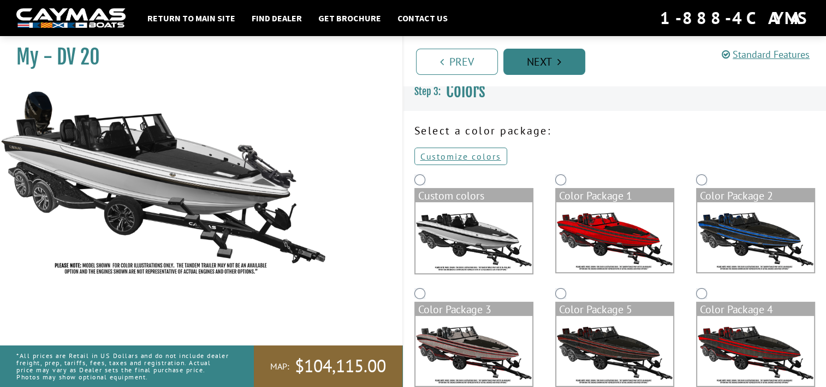
scroll to position [0, 0]
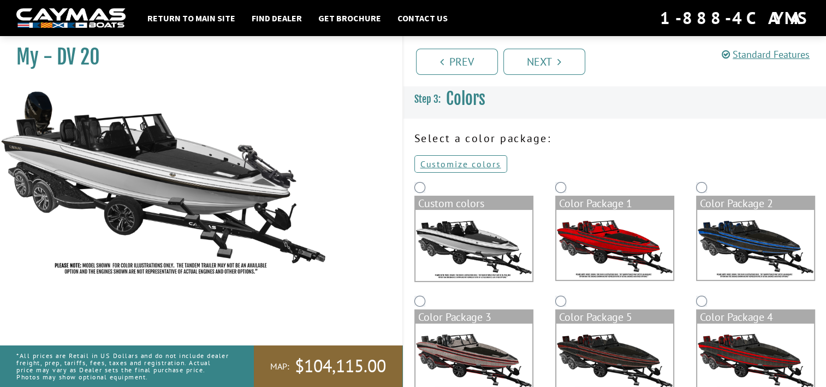
click at [723, 260] on img at bounding box center [755, 245] width 117 height 70
